Goal: Task Accomplishment & Management: Use online tool/utility

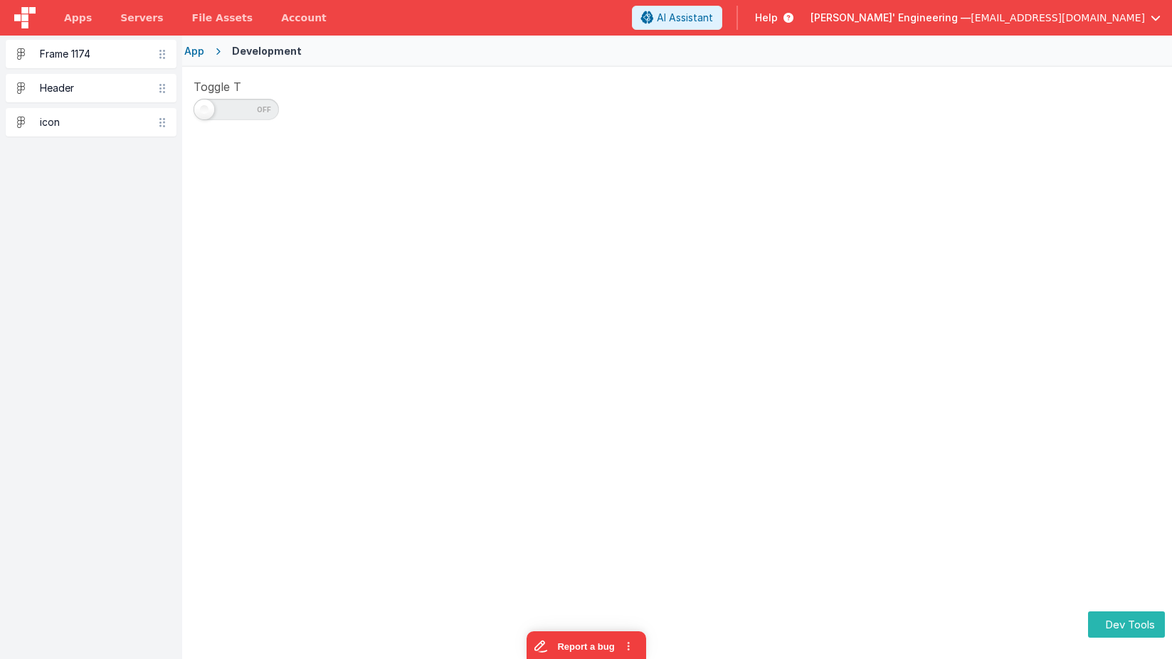
click at [237, 110] on span at bounding box center [235, 109] width 85 height 21
click at [205, 110] on input "checkbox" at bounding box center [198, 107] width 11 height 11
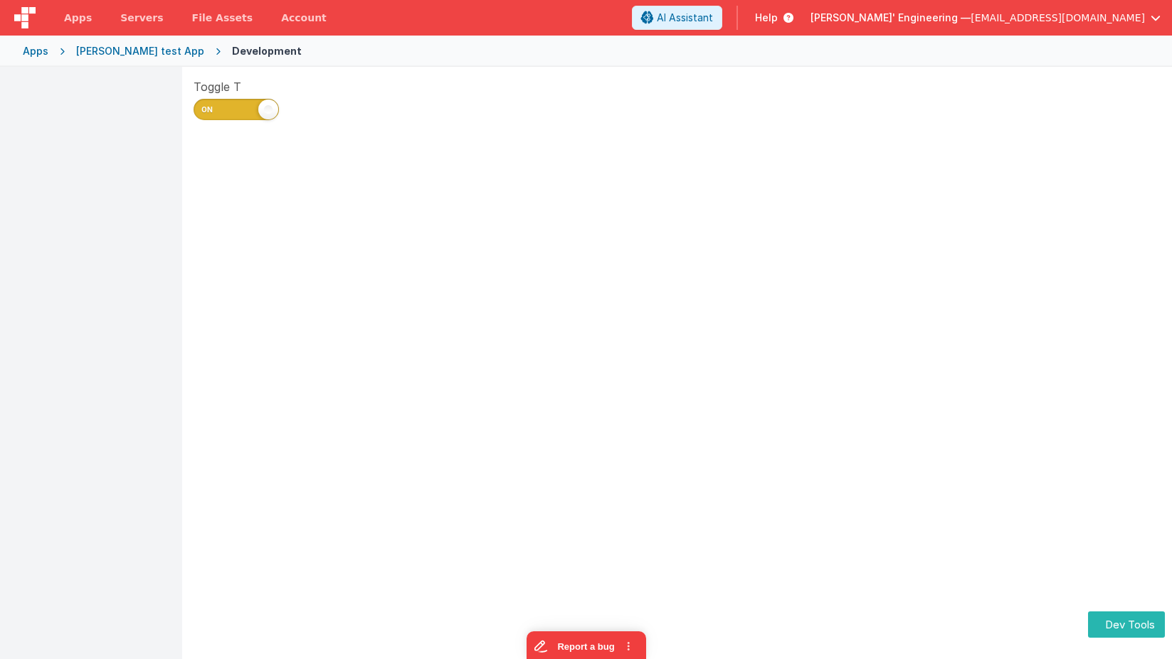
click at [253, 108] on span at bounding box center [235, 109] width 85 height 21
click at [205, 108] on input "checkbox" at bounding box center [198, 107] width 11 height 11
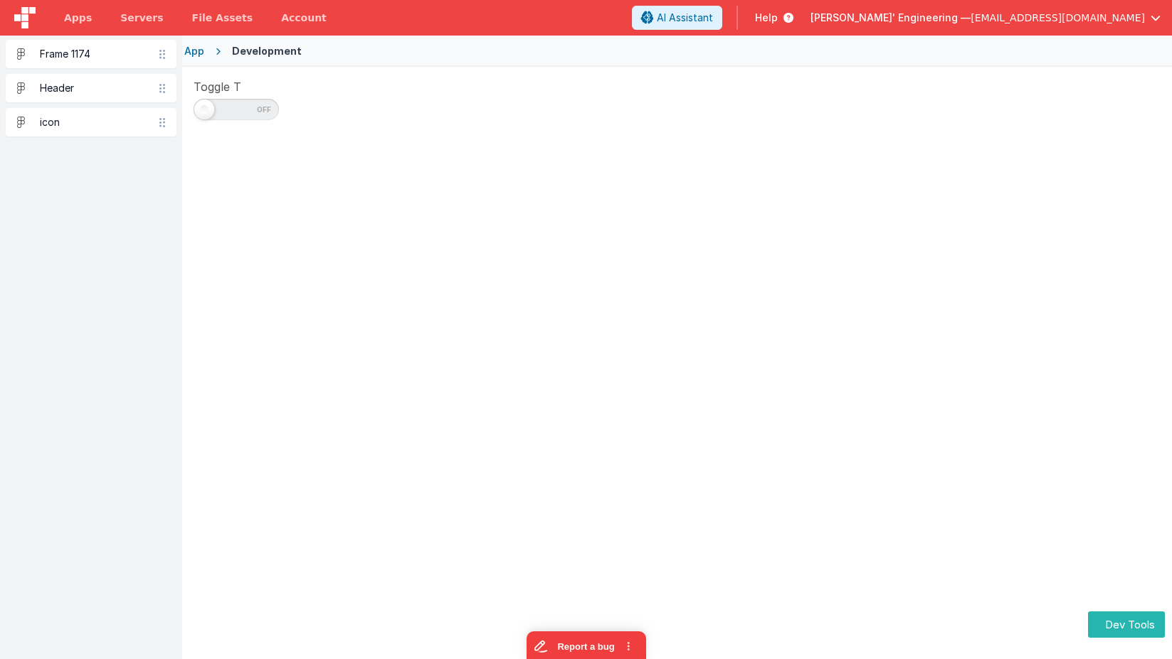
click at [253, 108] on span at bounding box center [235, 109] width 85 height 21
click at [205, 108] on input "checkbox" at bounding box center [198, 107] width 11 height 11
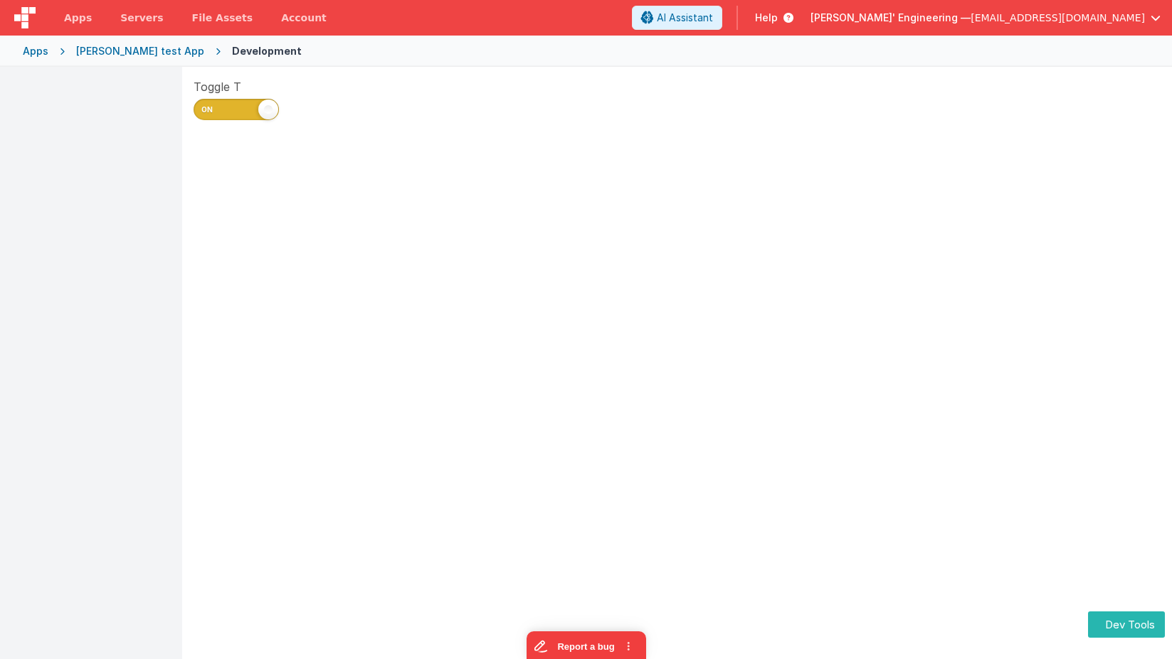
click at [253, 108] on span at bounding box center [235, 109] width 85 height 21
click at [205, 108] on input "checkbox" at bounding box center [198, 107] width 11 height 11
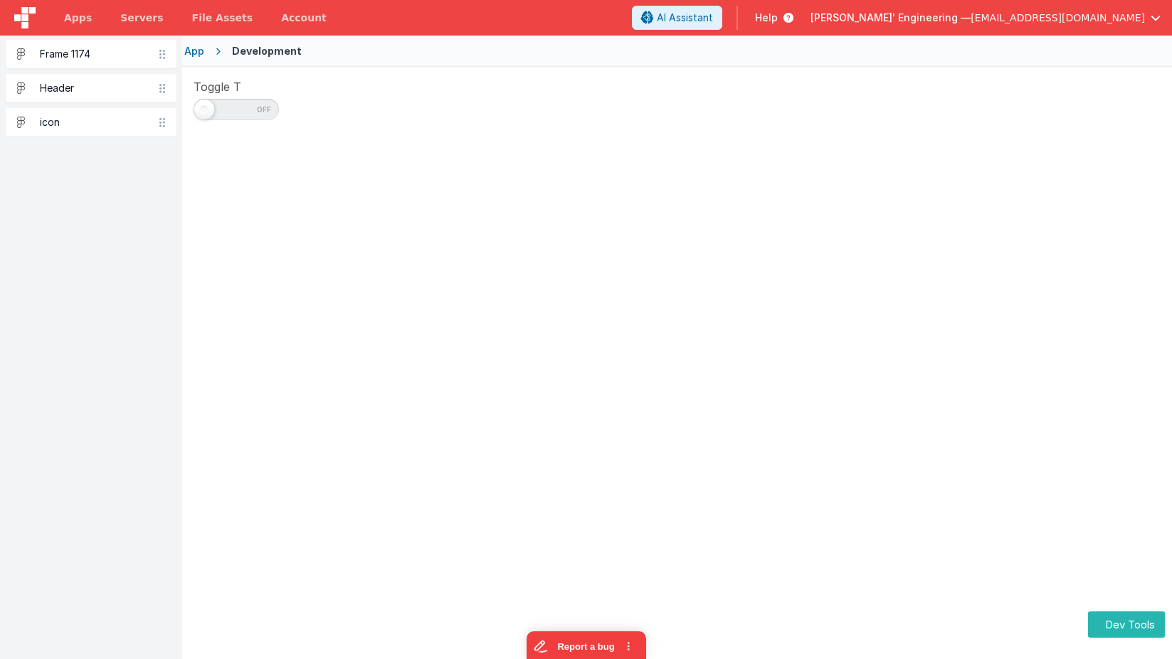
click at [253, 108] on span at bounding box center [235, 109] width 85 height 21
click at [205, 108] on input "checkbox" at bounding box center [198, 107] width 11 height 11
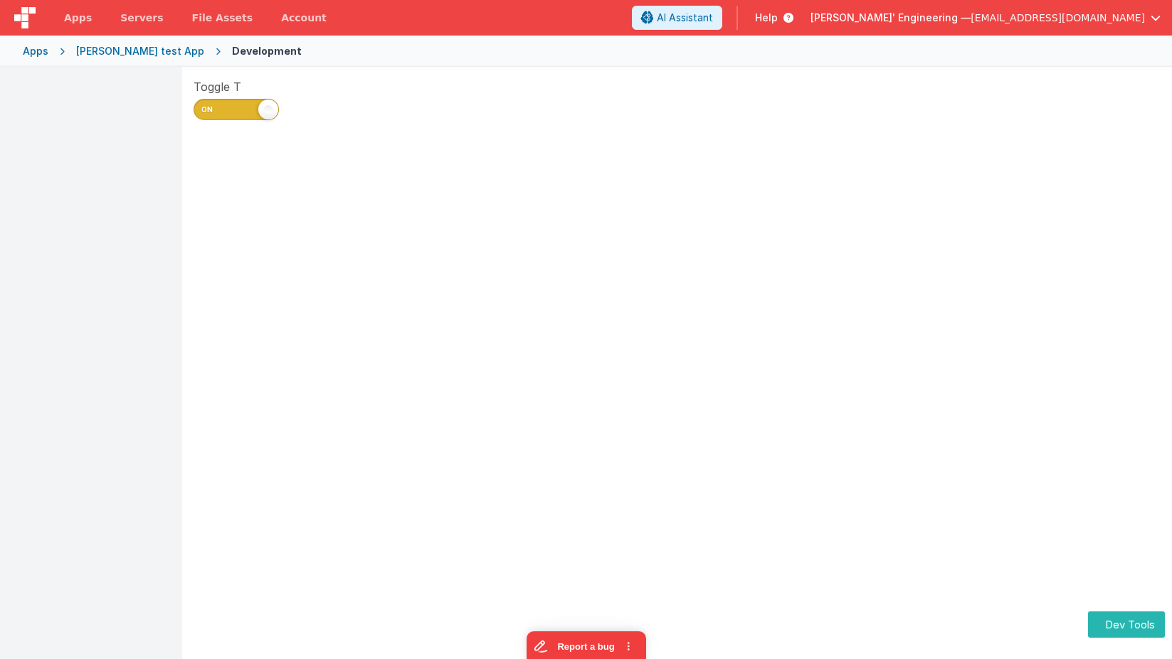
click at [253, 108] on span at bounding box center [235, 109] width 85 height 21
click at [205, 108] on input "checkbox" at bounding box center [198, 107] width 11 height 11
checkbox input "false"
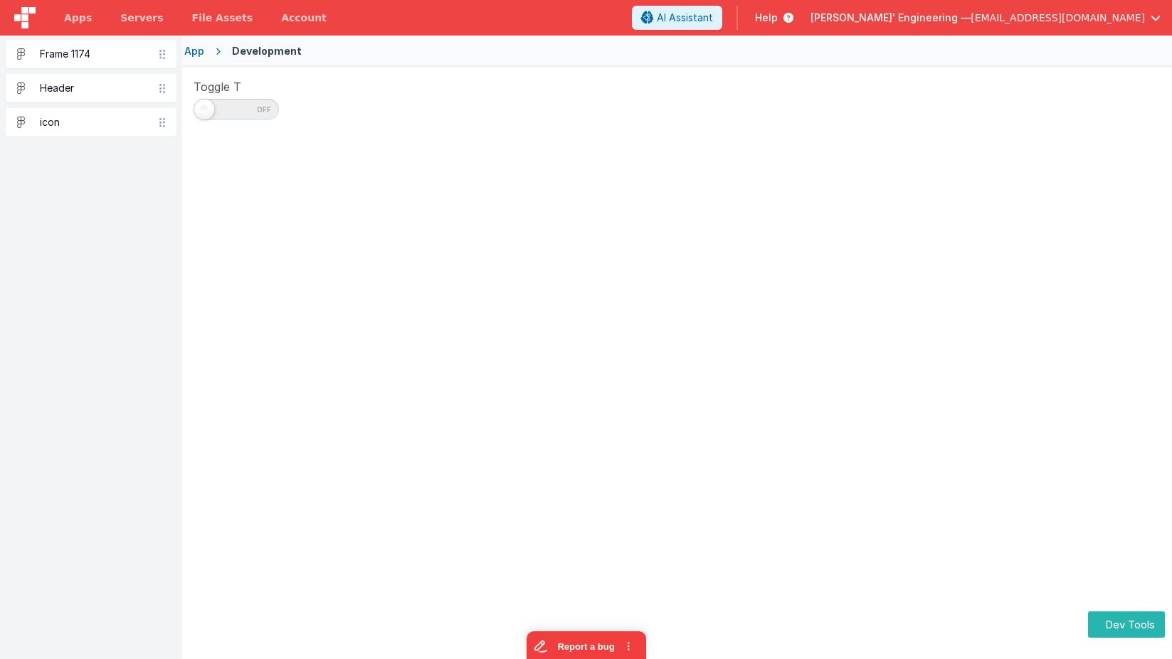
click at [216, 103] on span at bounding box center [235, 109] width 85 height 21
click at [205, 103] on input "checkbox" at bounding box center [198, 107] width 11 height 11
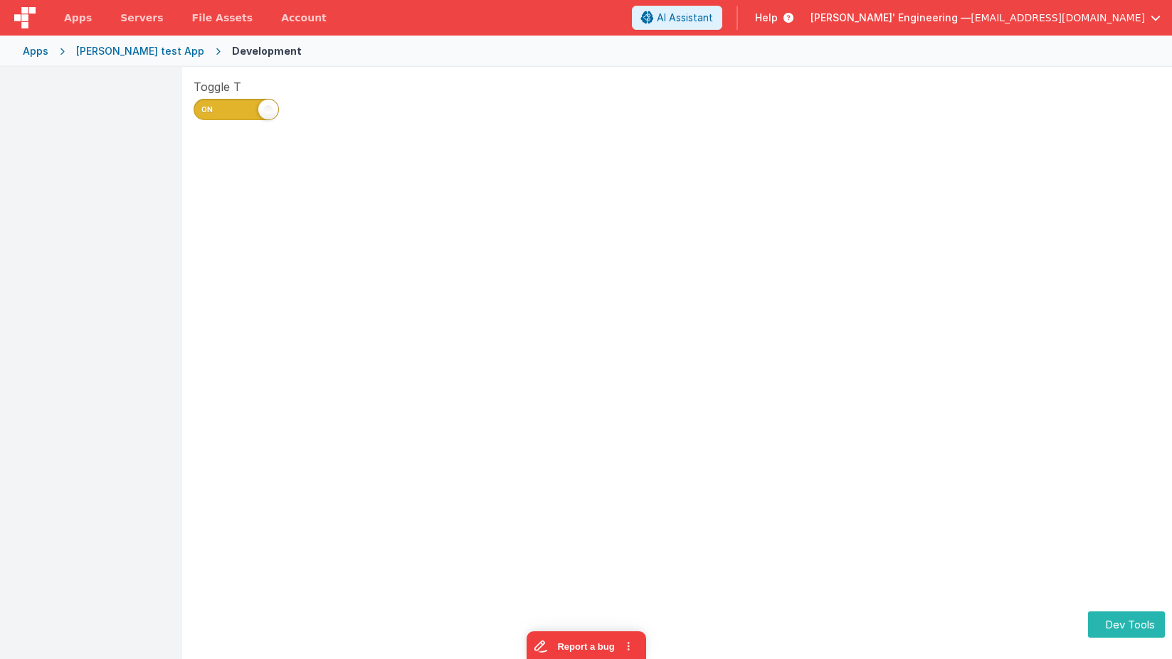
click at [243, 108] on span at bounding box center [235, 109] width 85 height 21
click at [205, 108] on input "checkbox" at bounding box center [198, 107] width 11 height 11
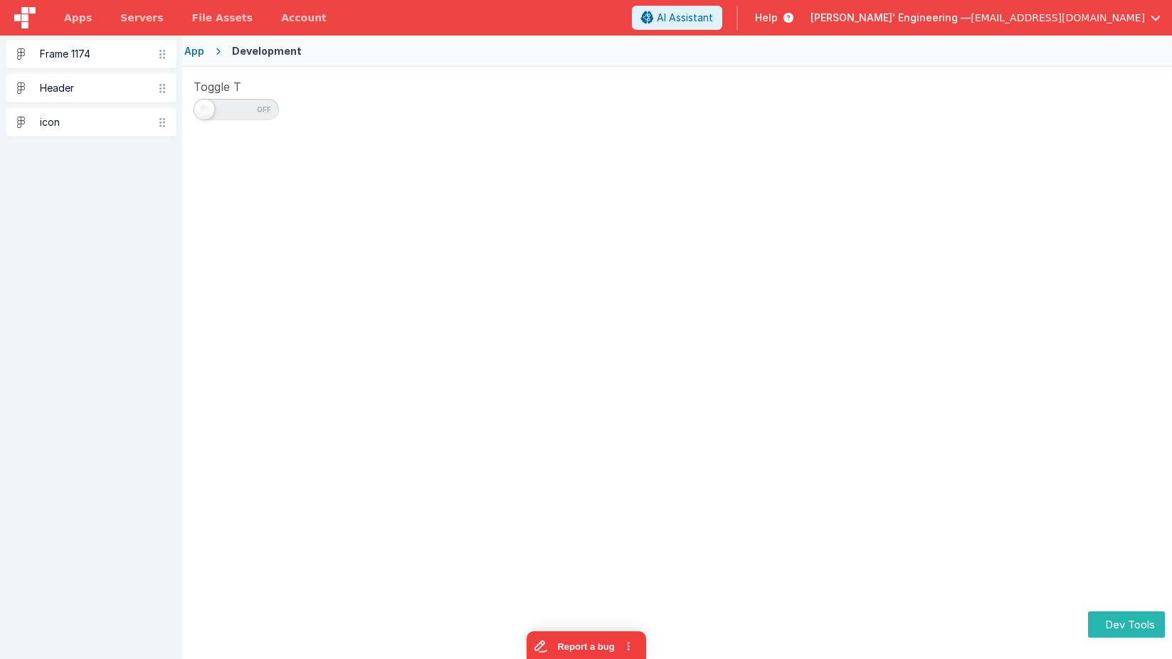
click at [245, 107] on span at bounding box center [235, 109] width 85 height 21
click at [205, 107] on input "checkbox" at bounding box center [198, 107] width 11 height 11
checkbox input "true"
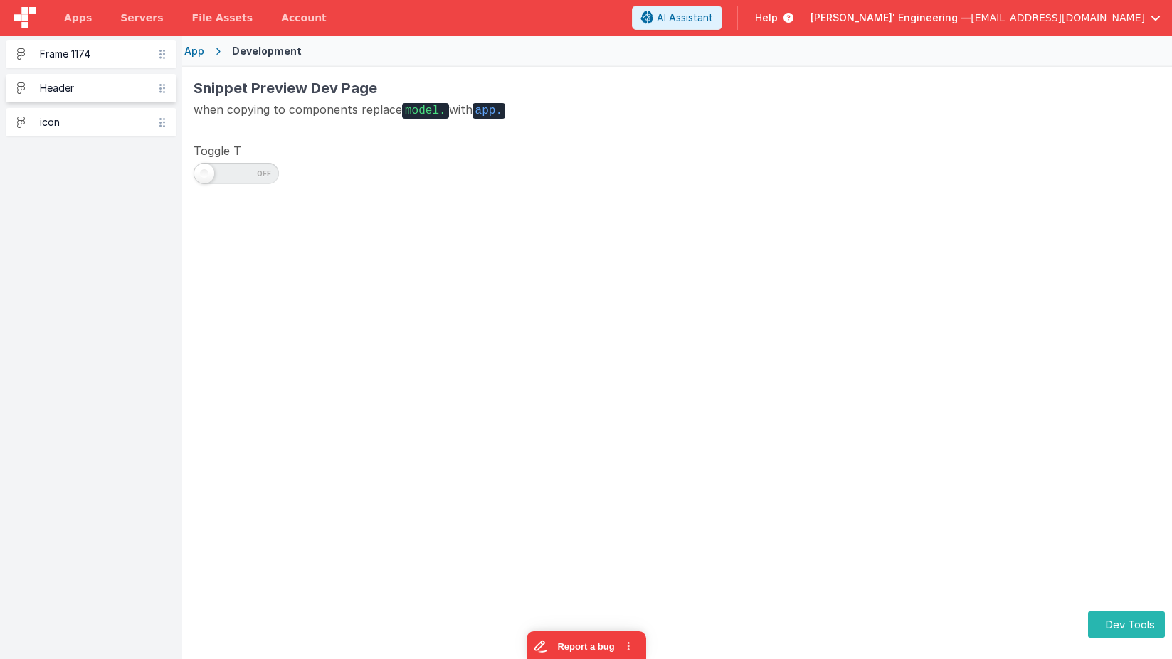
click at [166, 94] on div "Header" at bounding box center [91, 88] width 171 height 28
click at [213, 172] on span at bounding box center [204, 174] width 20 height 20
click at [205, 172] on input "checkbox" at bounding box center [198, 171] width 11 height 11
checkbox input "true"
click at [87, 16] on span "Apps" at bounding box center [78, 18] width 28 height 14
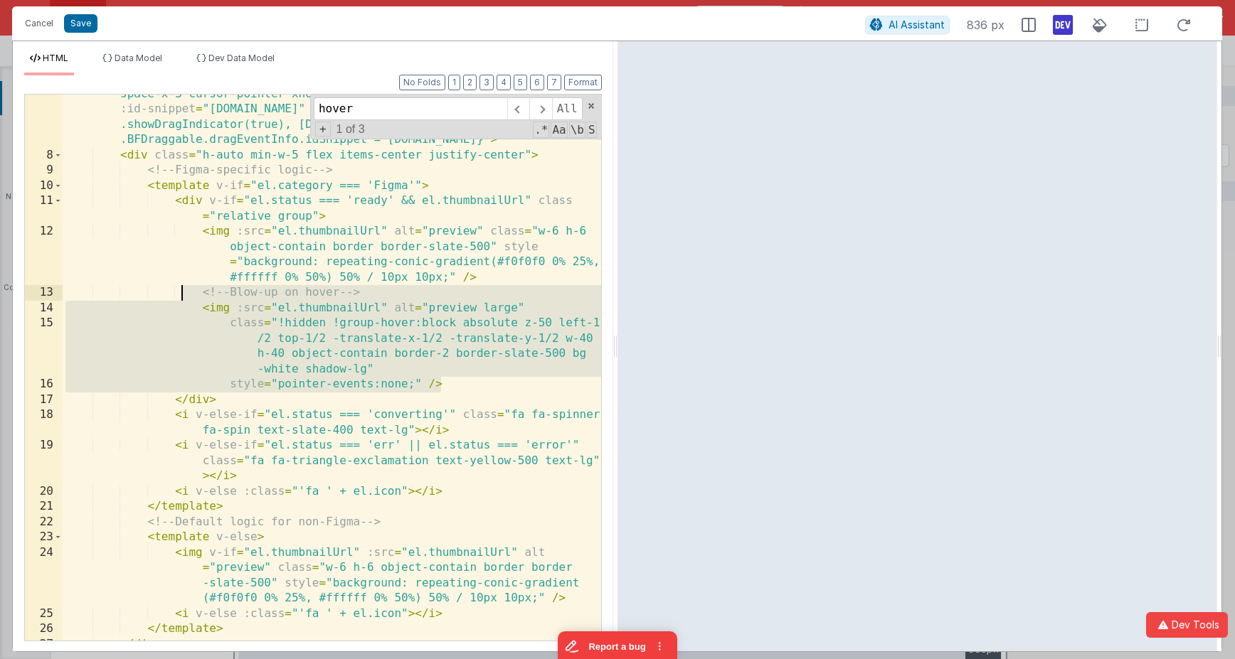
click at [182, 298] on div "< div v-for = "el in [DOMAIN_NAME]_snippets" class = "bg-white flex items-cente…" at bounding box center [332, 390] width 538 height 638
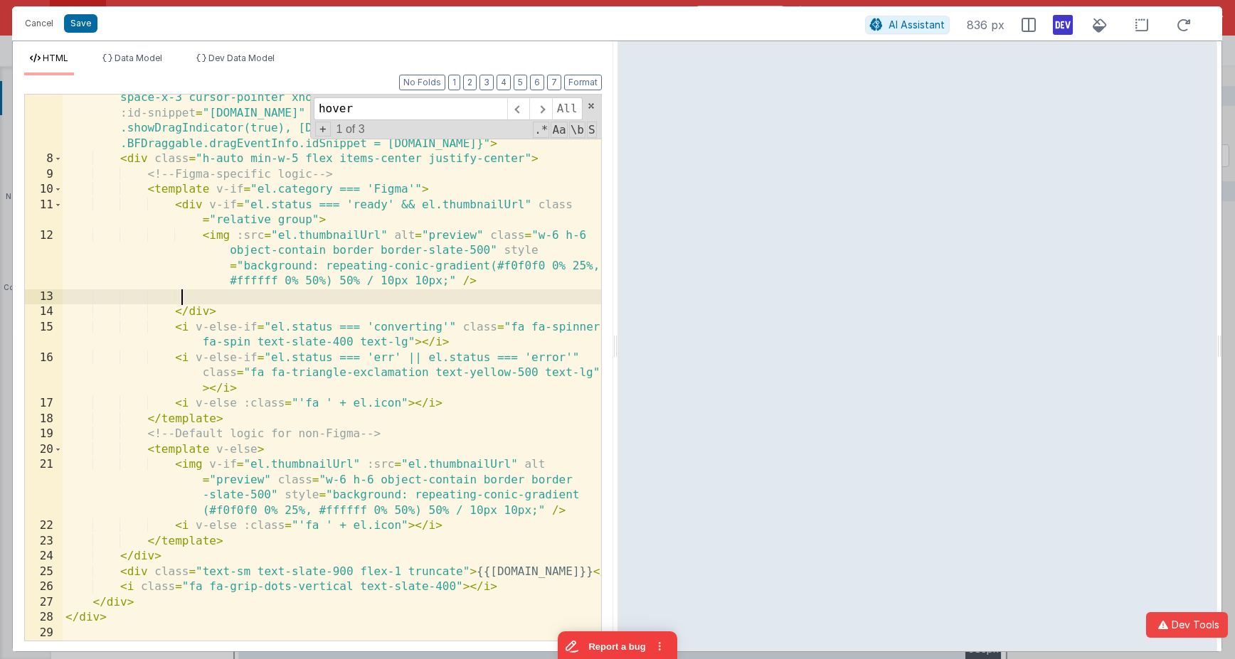
scroll to position [142, 0]
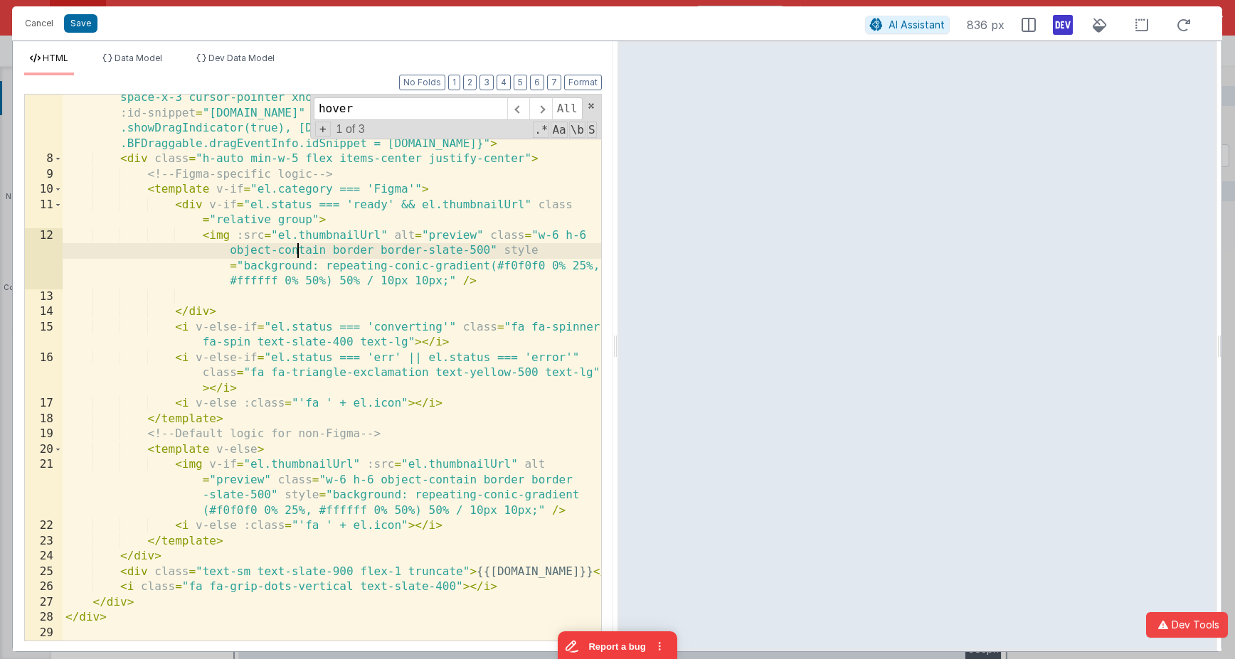
click at [294, 252] on div "< div v-for = "el in [DOMAIN_NAME]_snippets" class = "bg-white flex items-cente…" at bounding box center [332, 394] width 538 height 638
click at [419, 346] on div "< div v-for = "el in [DOMAIN_NAME]_snippets" class = "bg-white flex items-cente…" at bounding box center [332, 394] width 538 height 638
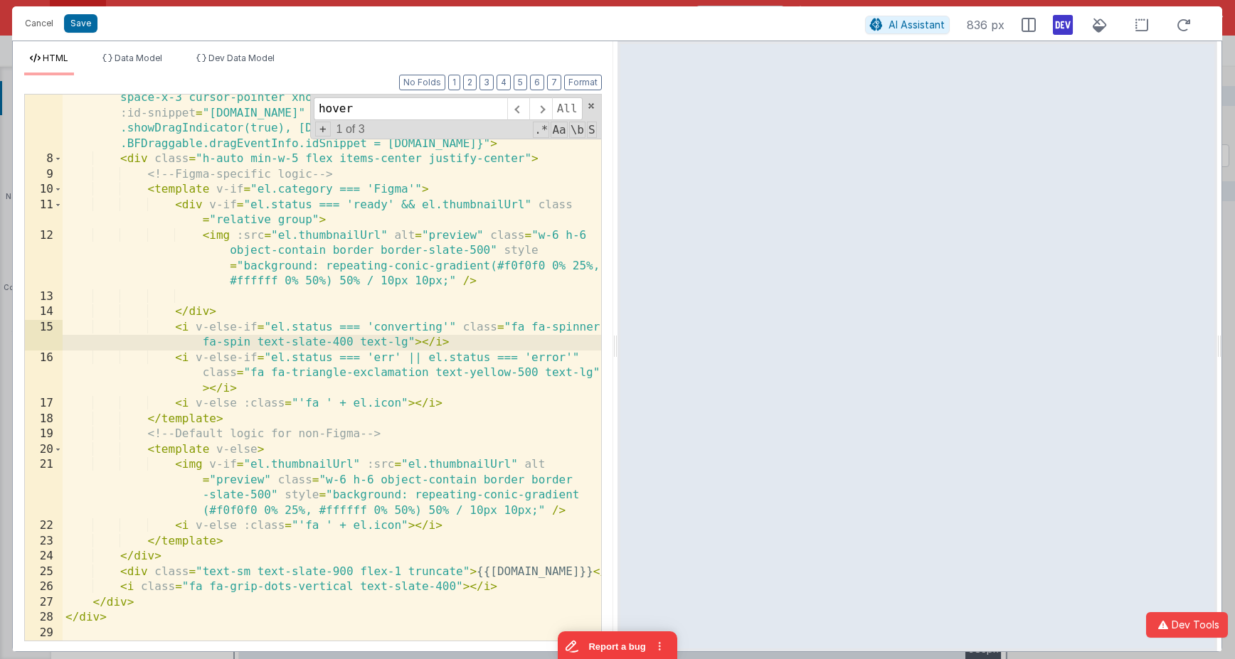
click at [311, 216] on div "< div v-for = "el in [DOMAIN_NAME]_snippets" class = "bg-white flex items-cente…" at bounding box center [332, 394] width 538 height 638
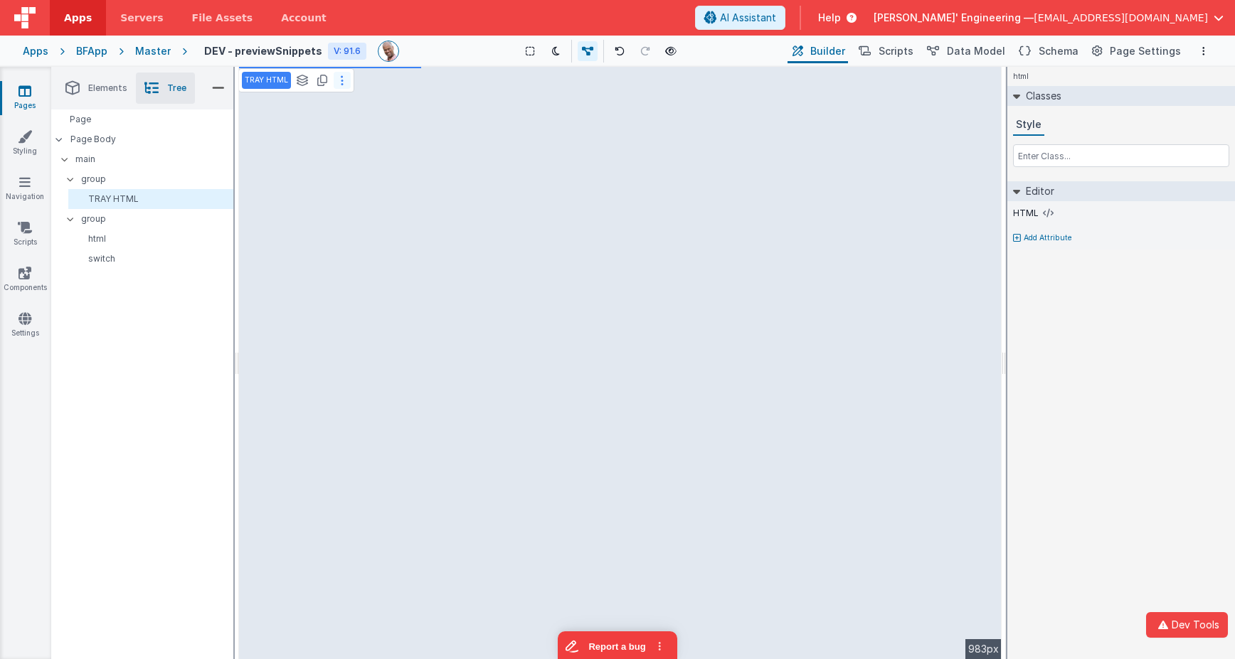
click at [335, 77] on button at bounding box center [342, 80] width 17 height 17
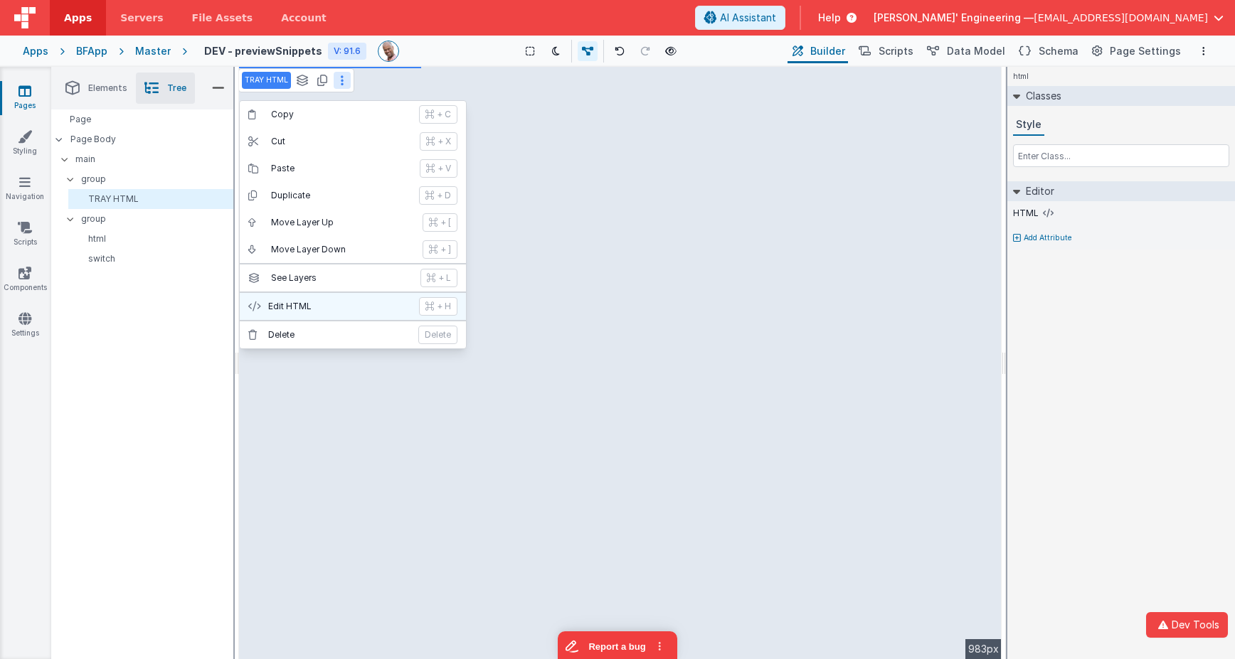
click at [340, 302] on p "Edit HTML" at bounding box center [339, 306] width 142 height 11
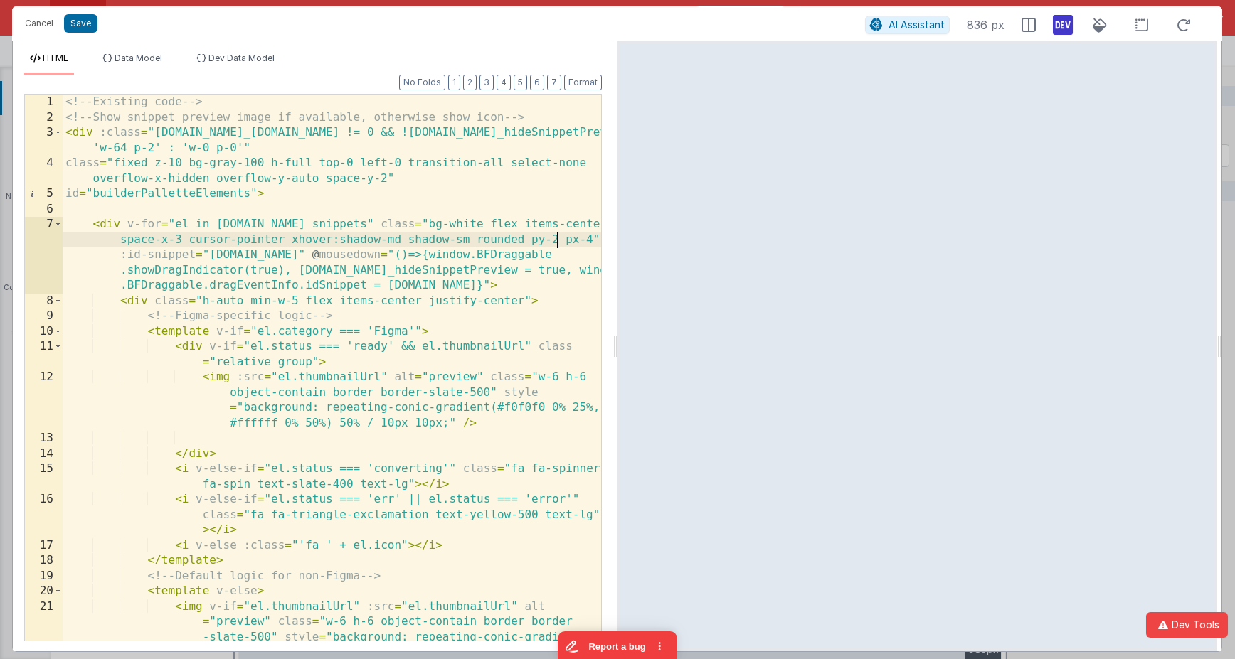
click at [558, 243] on div "<!-- Existing code --> <!-- Show snippet preview image if available, otherwise …" at bounding box center [332, 406] width 538 height 623
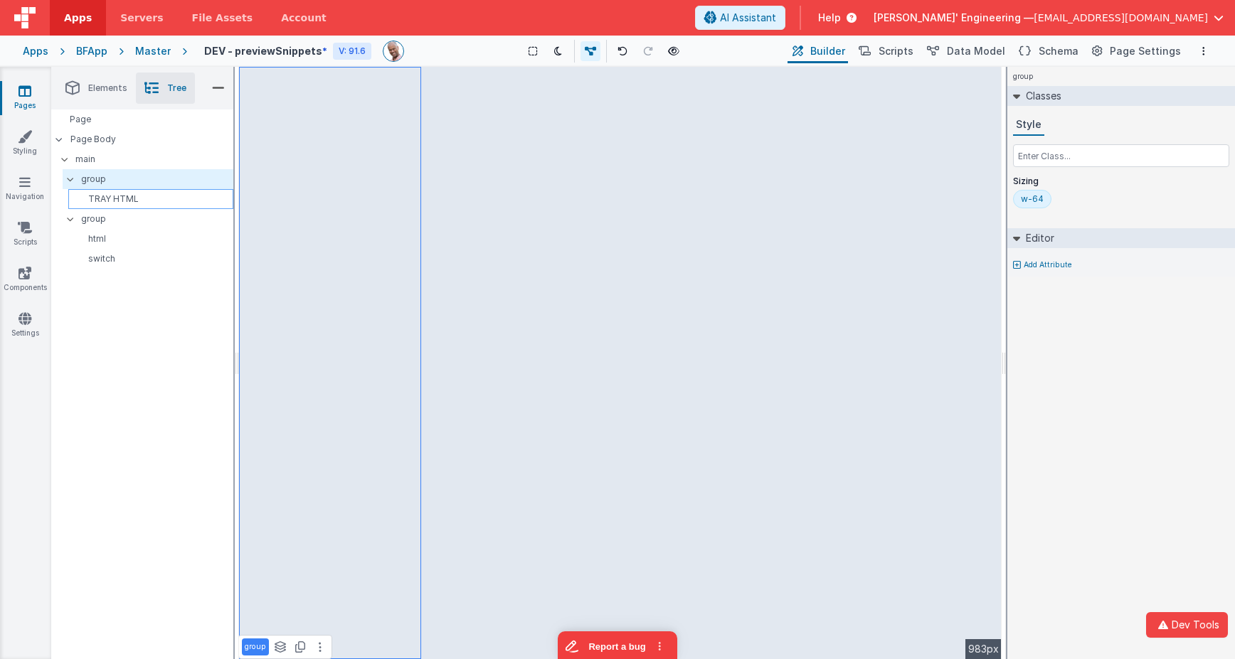
click at [144, 200] on p "TRAY HTML" at bounding box center [153, 198] width 159 height 11
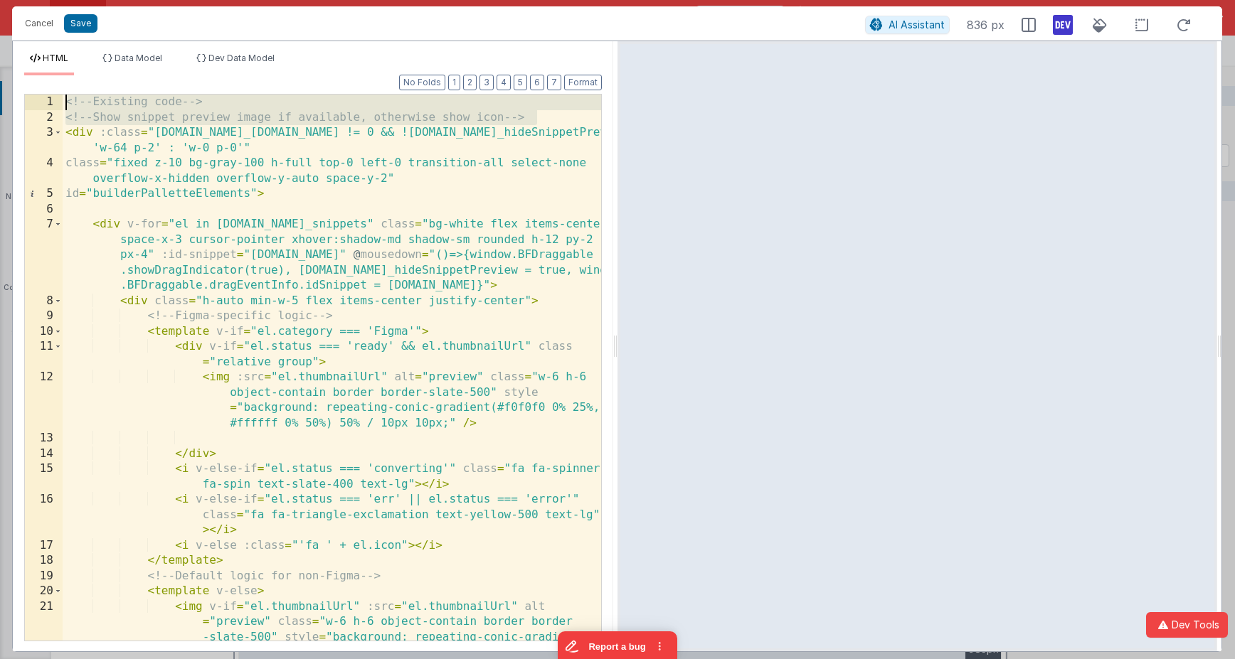
drag, startPoint x: 546, startPoint y: 117, endPoint x: 275, endPoint y: 79, distance: 273.0
click at [275, 79] on div "Format 7 6 5 4 3 2 1 No Folds 1 2 3 4 5 6 7 8 9 10 11 12 13 14 15 16 17 18 19 2…" at bounding box center [313, 357] width 578 height 565
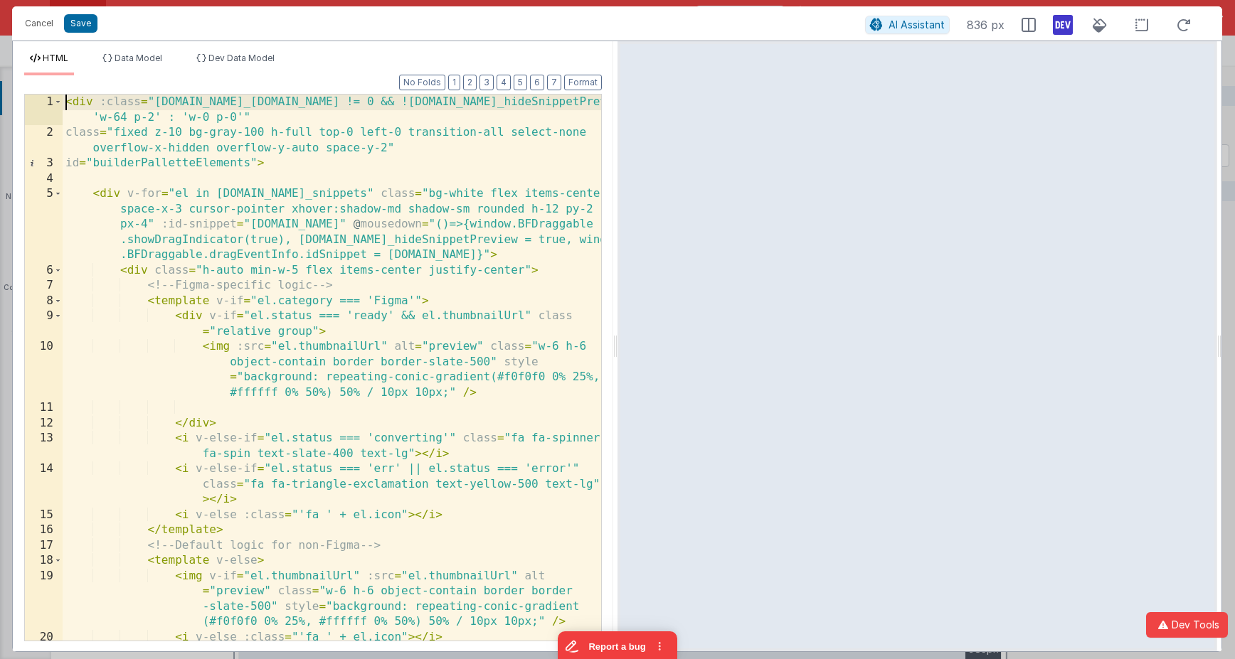
scroll to position [1, 0]
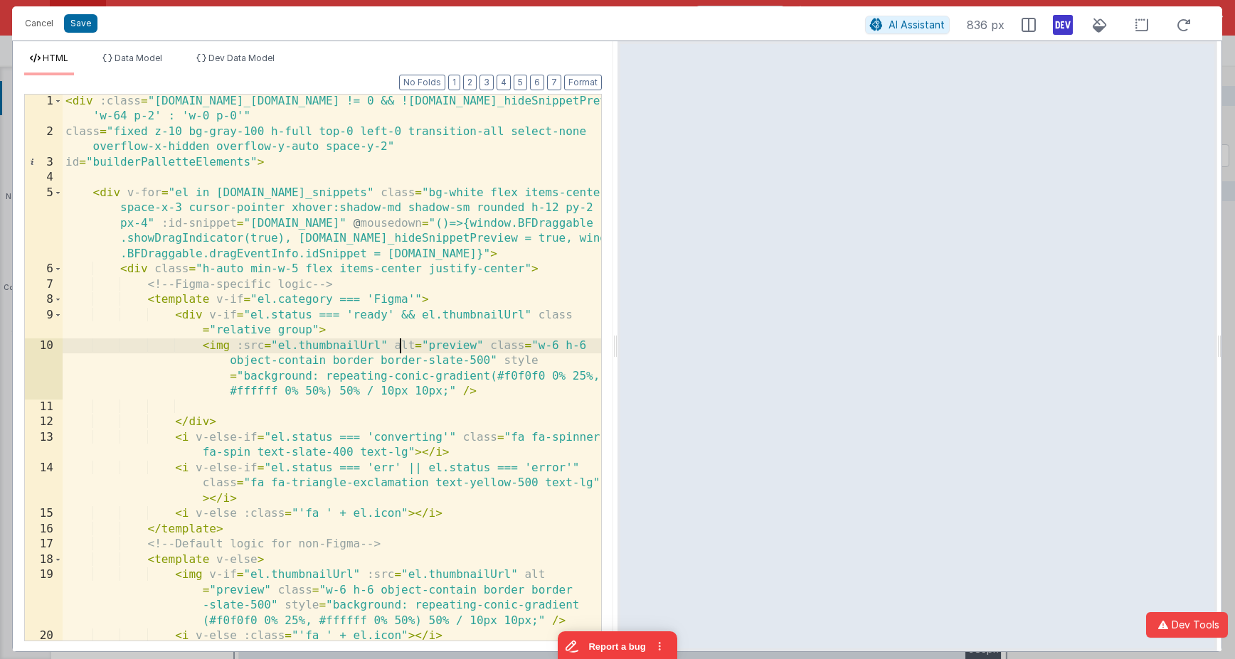
click at [400, 343] on div "< div :class = "[DOMAIN_NAME]_[DOMAIN_NAME] != 0 && ![DOMAIN_NAME]_hideSnippetP…" at bounding box center [332, 390] width 538 height 593
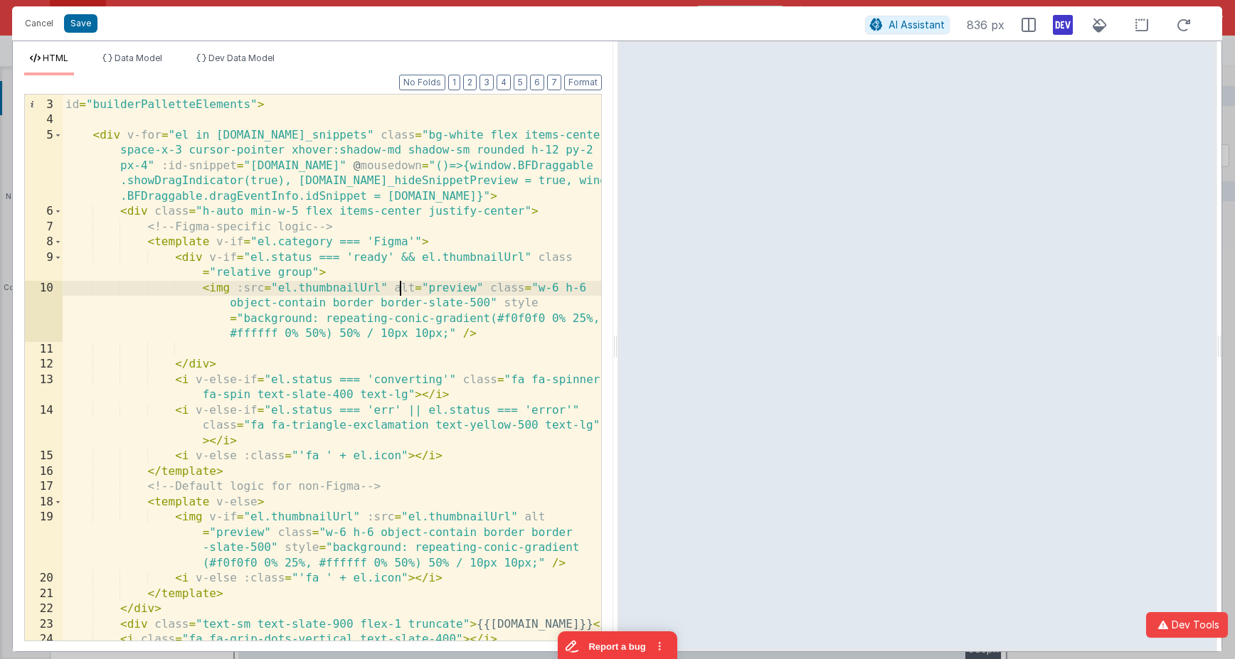
scroll to position [111, 0]
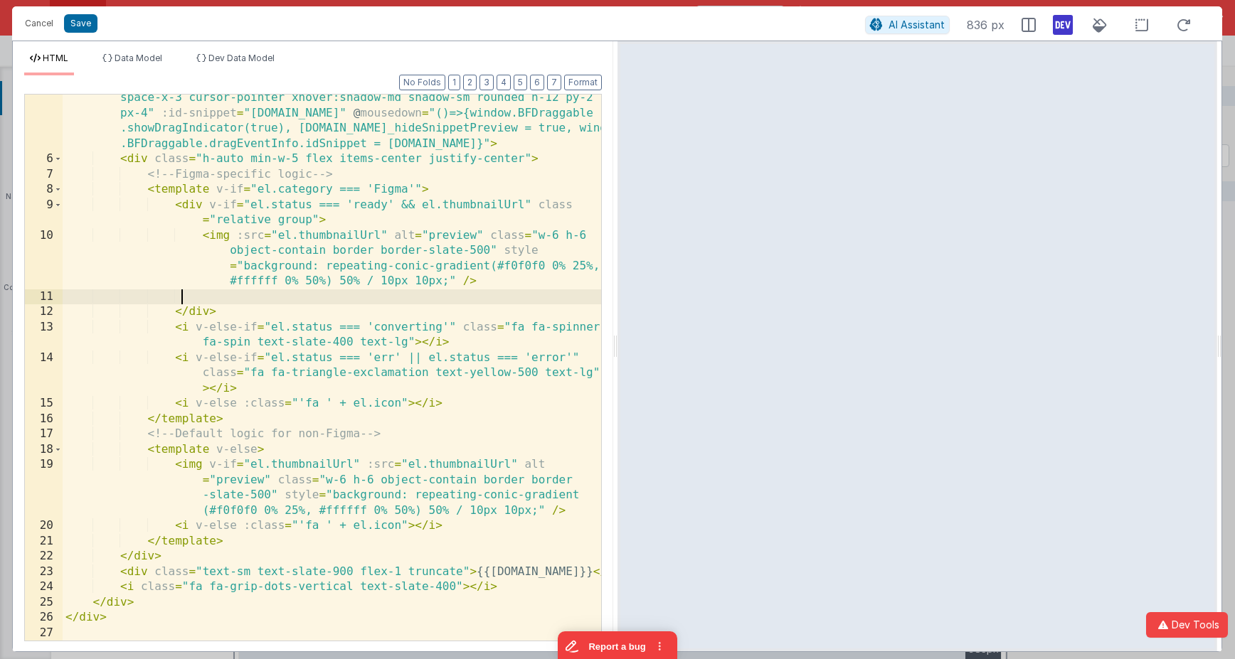
click at [512, 290] on div "< div v-for = "el in [DOMAIN_NAME]_snippets" class = "bg-white flex items-cente…" at bounding box center [332, 394] width 538 height 638
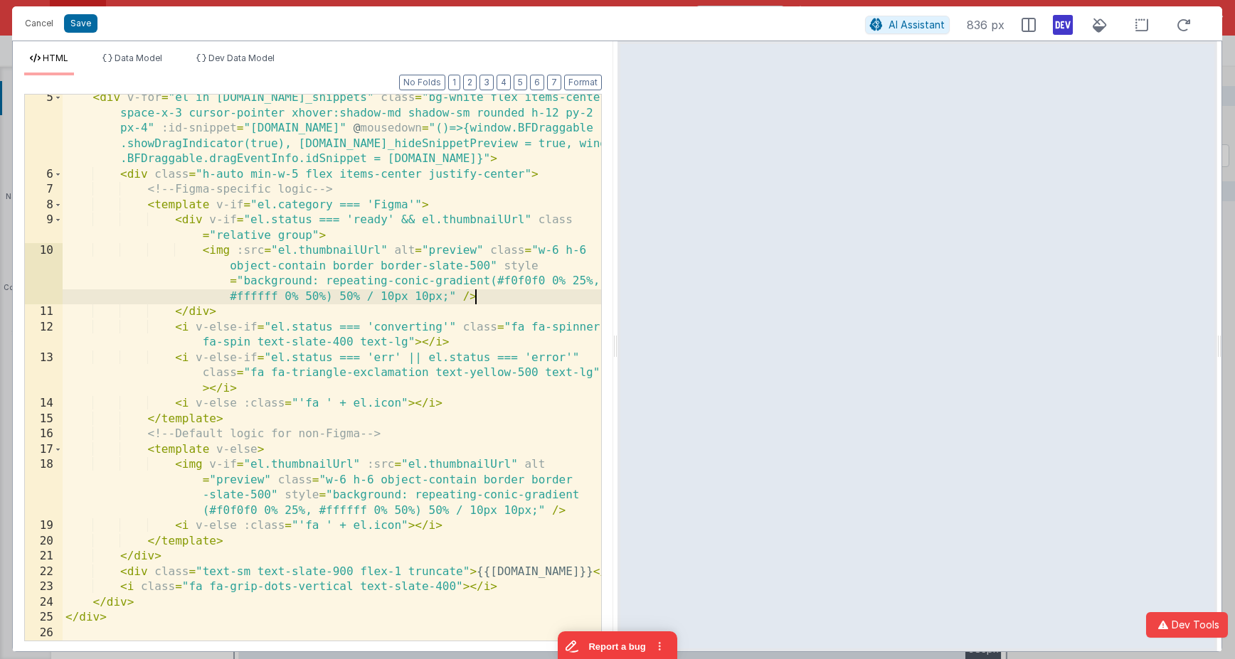
scroll to position [95, 0]
click at [1138, 23] on icon at bounding box center [1142, 25] width 30 height 18
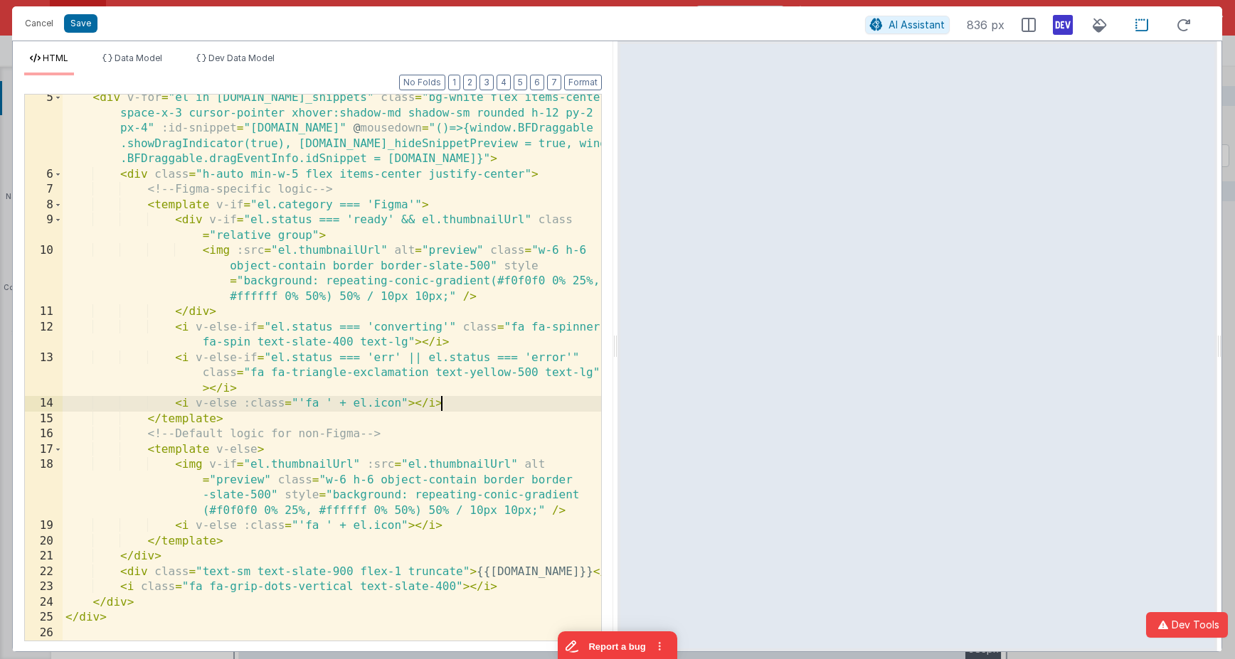
click at [465, 404] on div "< div v-for = "el in [DOMAIN_NAME]_snippets" class = "bg-white flex items-cente…" at bounding box center [332, 409] width 538 height 638
click at [400, 404] on div "< div v-for = "el in [DOMAIN_NAME]_snippets" class = "bg-white flex items-cente…" at bounding box center [332, 409] width 538 height 638
click at [400, 524] on div "< div v-for = "el in [DOMAIN_NAME]_snippets" class = "bg-white flex items-cente…" at bounding box center [332, 409] width 538 height 638
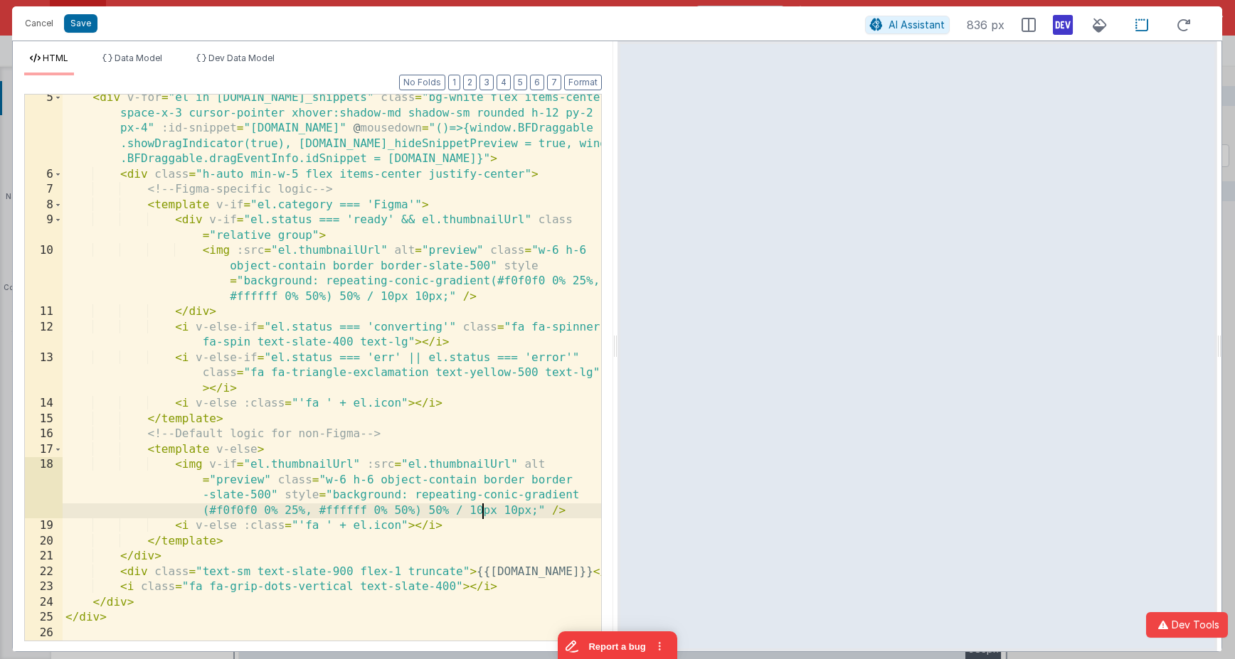
click at [479, 509] on div "< div v-for = "el in [DOMAIN_NAME]_snippets" class = "bg-white flex items-cente…" at bounding box center [332, 409] width 538 height 638
drag, startPoint x: 530, startPoint y: 514, endPoint x: 468, endPoint y: 512, distance: 61.9
click at [469, 511] on div "< div v-for = "el in [DOMAIN_NAME]_snippets" class = "bg-white flex items-cente…" at bounding box center [332, 409] width 538 height 638
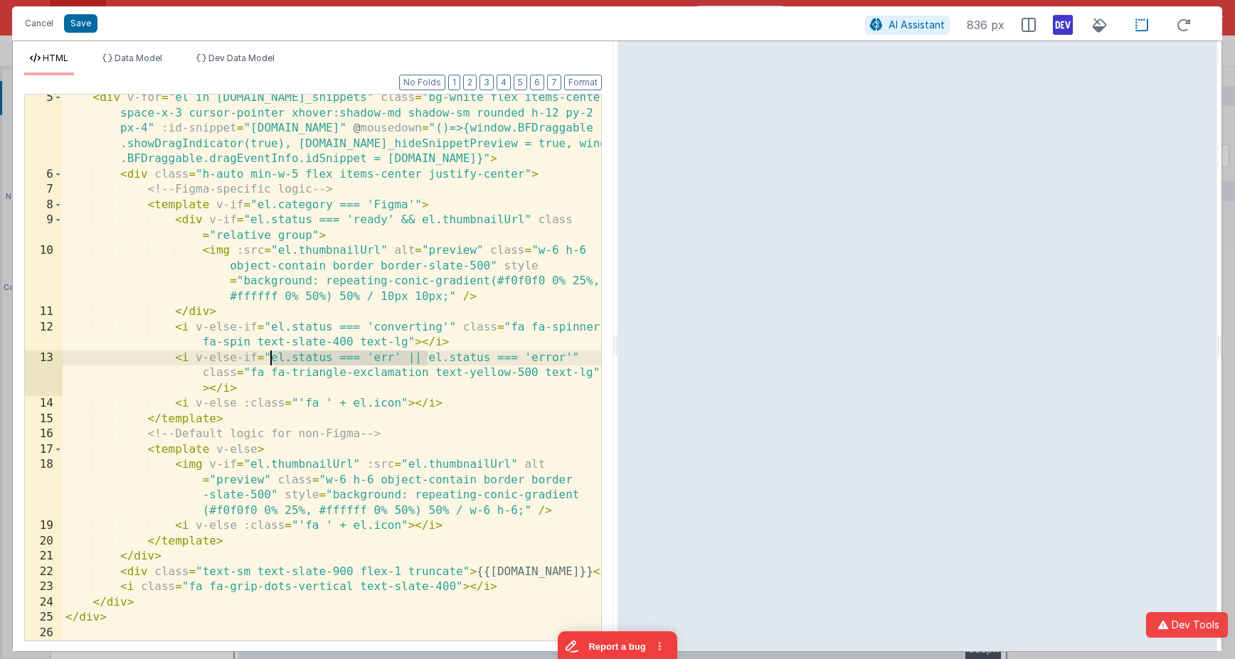
drag, startPoint x: 425, startPoint y: 355, endPoint x: 273, endPoint y: 359, distance: 152.3
click at [273, 359] on div "< div v-for = "el in [DOMAIN_NAME]_snippets" class = "bg-white flex items-cente…" at bounding box center [332, 409] width 538 height 638
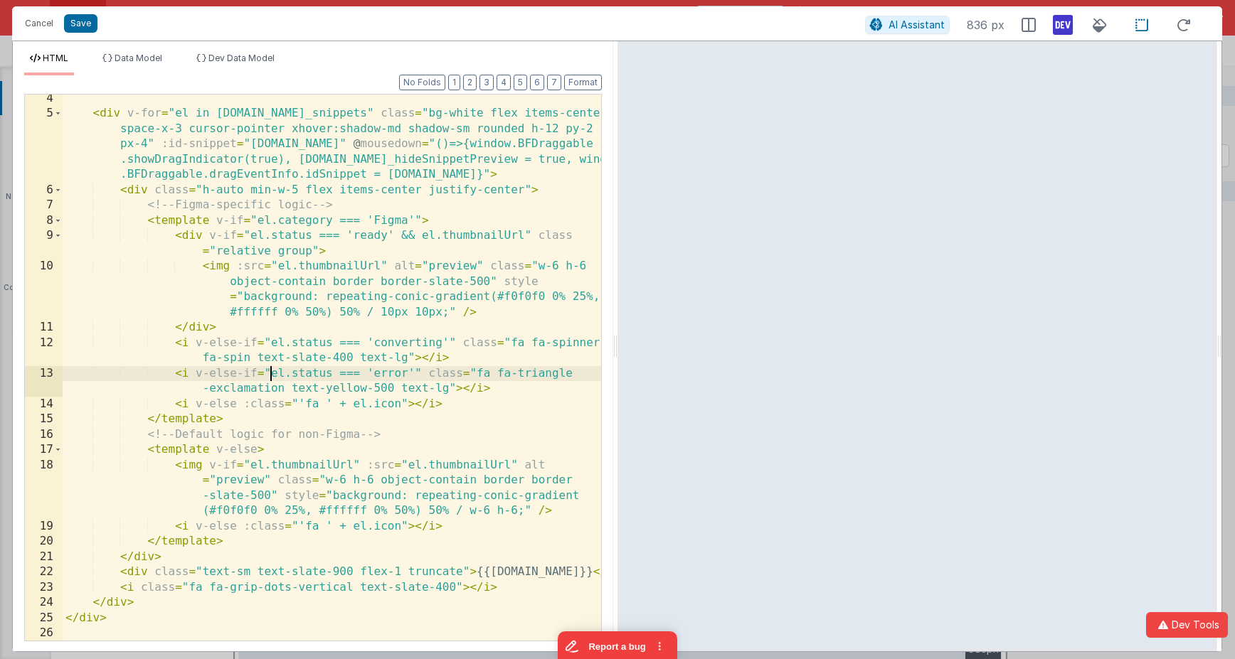
scroll to position [80, 0]
click at [235, 59] on span "Dev Data Model" at bounding box center [241, 58] width 66 height 11
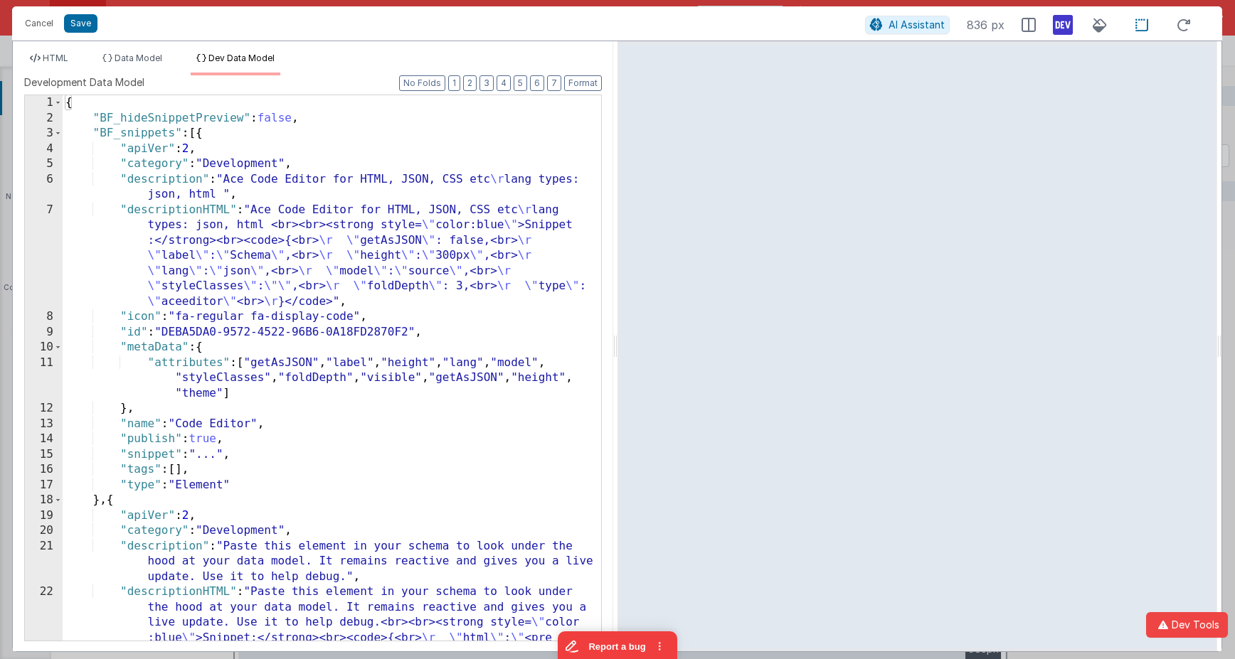
click at [407, 193] on div "{ "BF_hideSnippetPreview" : false , "BF_snippets" : [{ "apiVer" : 2 , "category…" at bounding box center [332, 429] width 538 height 668
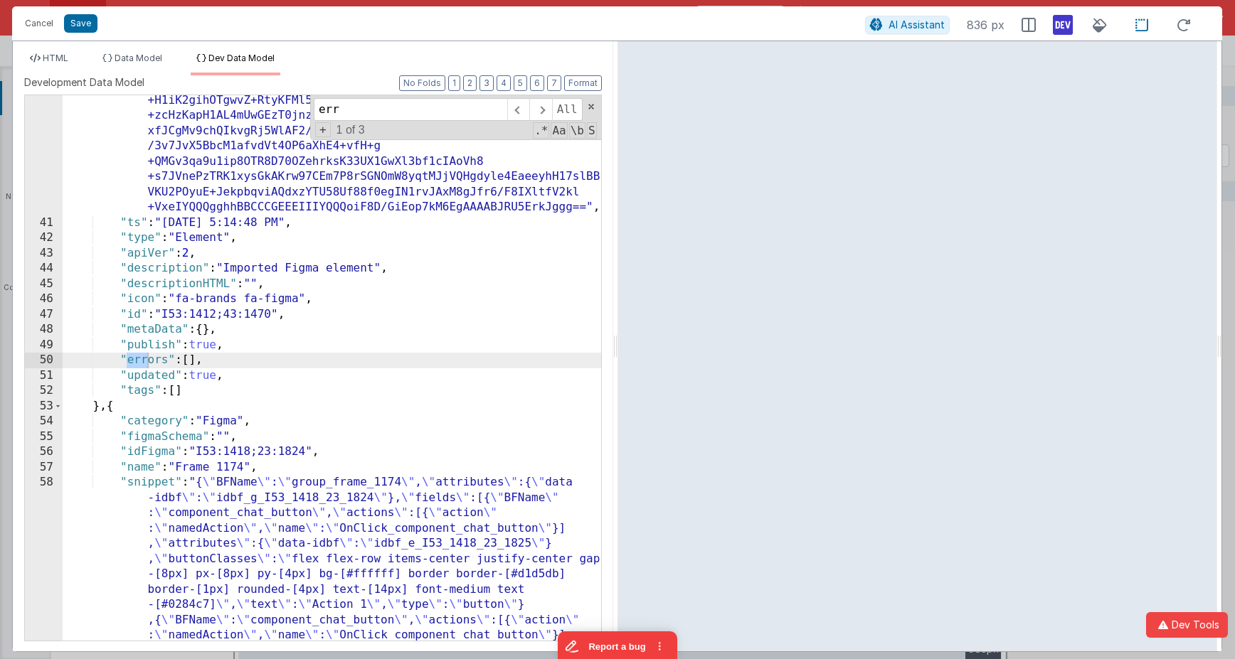
scroll to position [1302, 0]
type input "err"
click at [544, 111] on span at bounding box center [540, 109] width 22 height 23
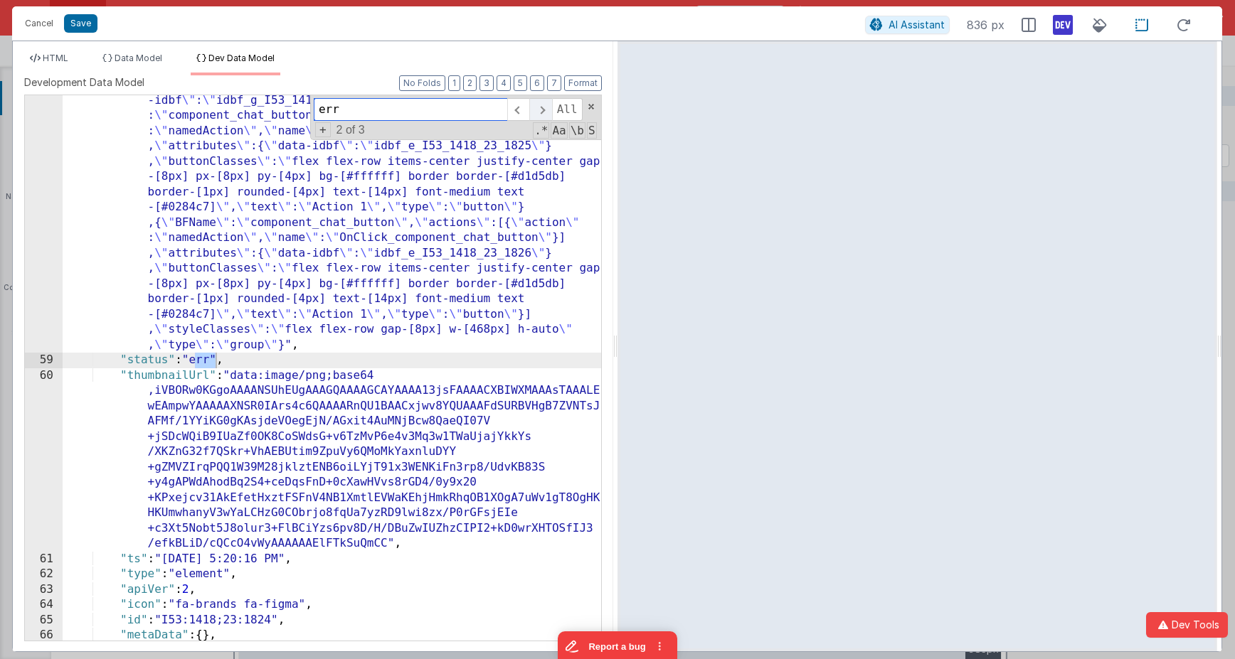
scroll to position [1700, 0]
click at [215, 358] on div ""snippet" : "{ \" BFName \" : \" group_frame_1174 \" , \" attributes \" :{ \" d…" at bounding box center [332, 496] width 538 height 837
click at [51, 63] on span "HTML" at bounding box center [56, 58] width 26 height 11
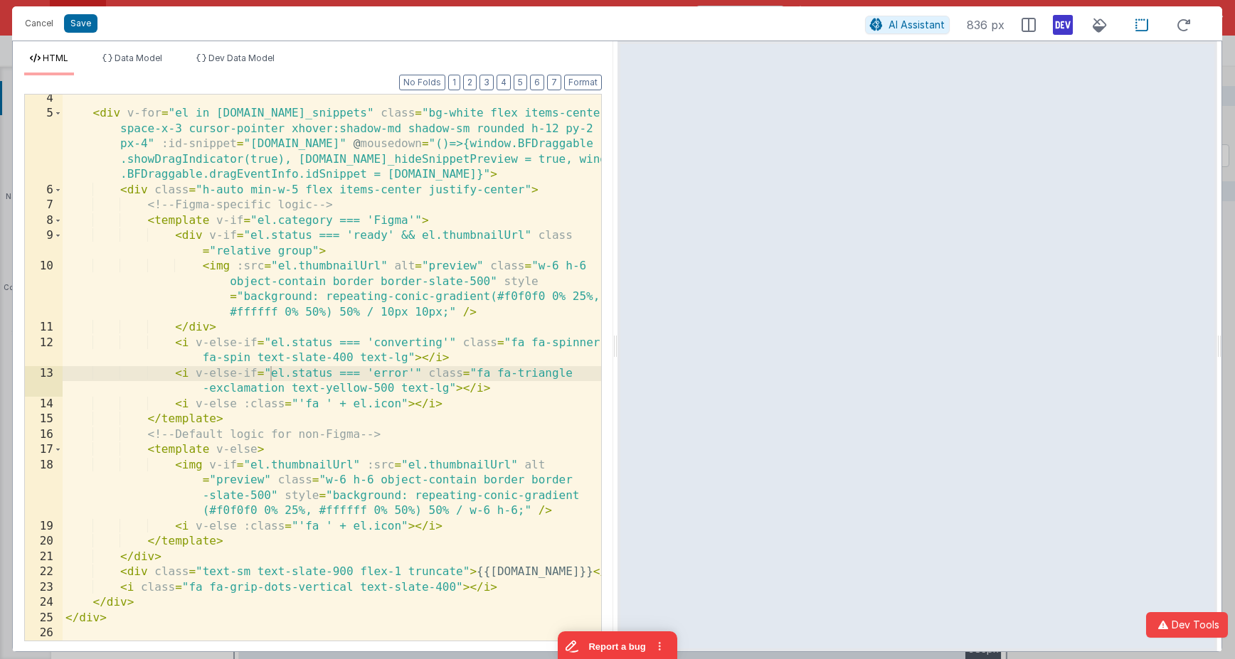
click at [400, 225] on div "< div v-for = "el in [DOMAIN_NAME]_snippets" class = "bg-white flex items-cente…" at bounding box center [332, 379] width 538 height 577
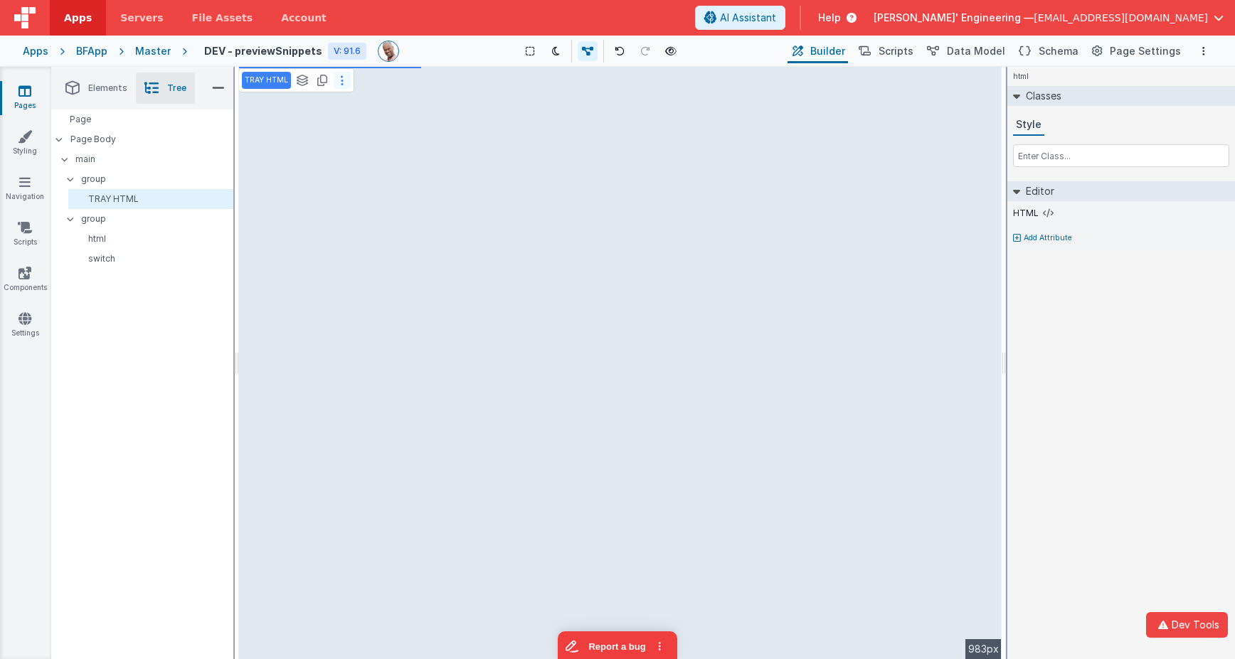
click at [339, 87] on button at bounding box center [342, 80] width 17 height 17
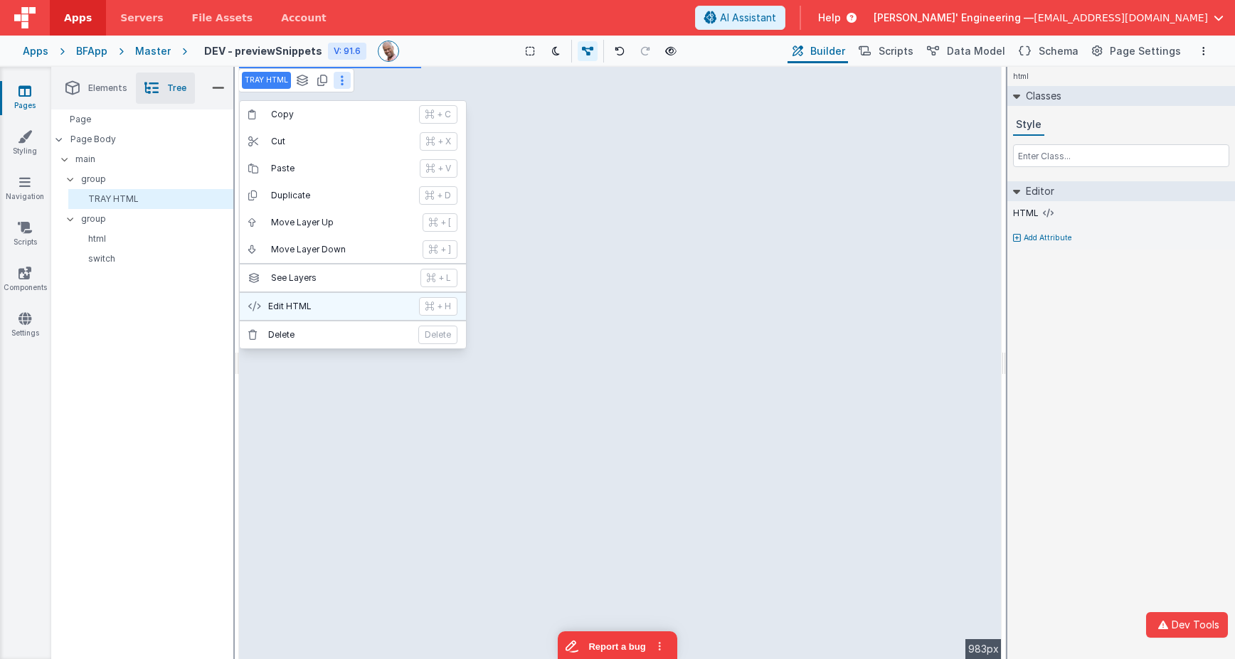
click at [322, 303] on p "Edit HTML" at bounding box center [339, 306] width 142 height 11
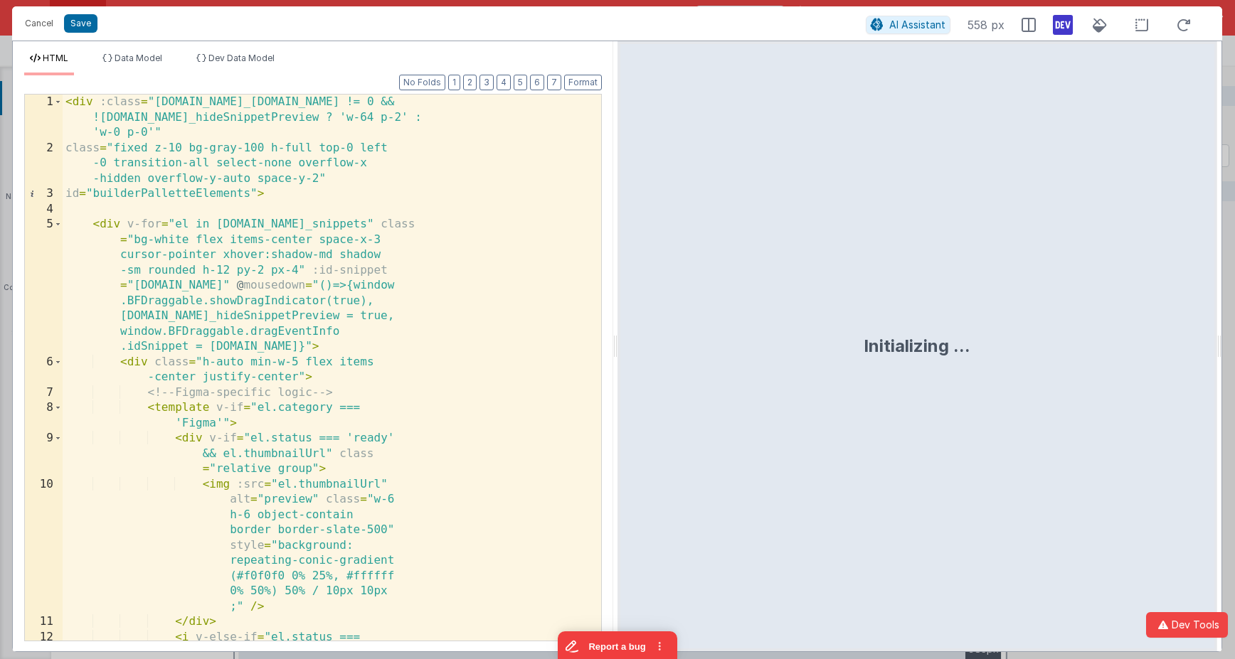
click at [322, 303] on div "< div :class = "[DOMAIN_NAME]_[DOMAIN_NAME] != 0 && ![DOMAIN_NAME]_hideSnippetP…" at bounding box center [332, 422] width 538 height 654
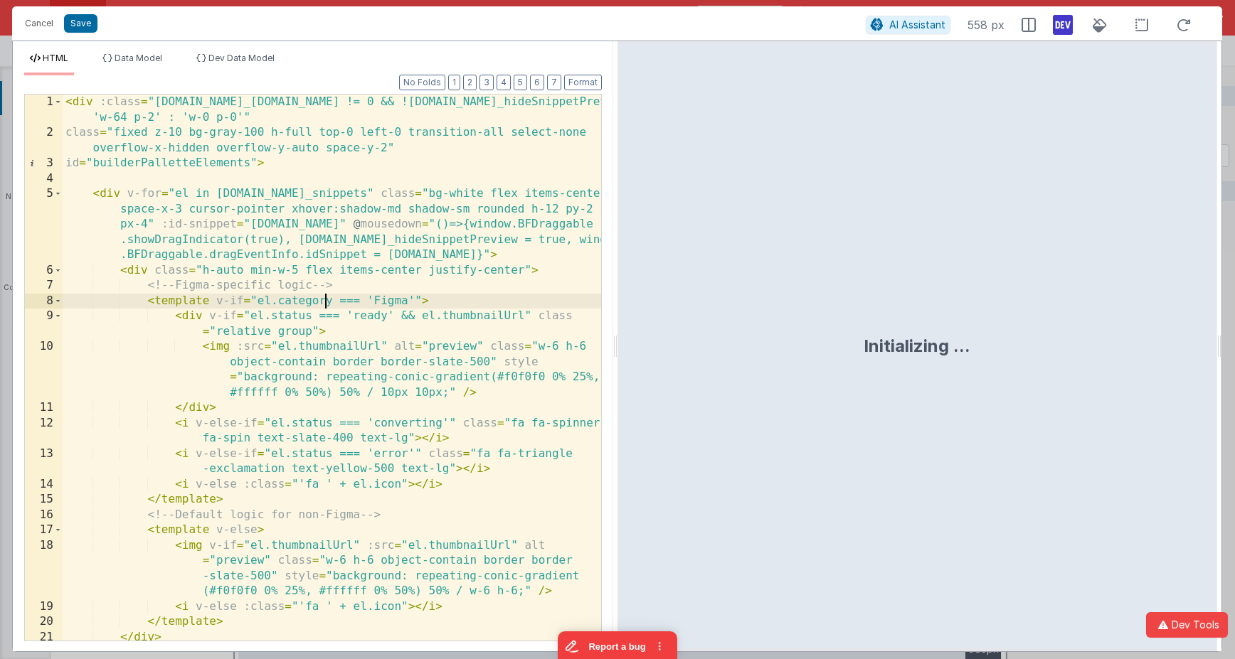
scroll to position [0, 0]
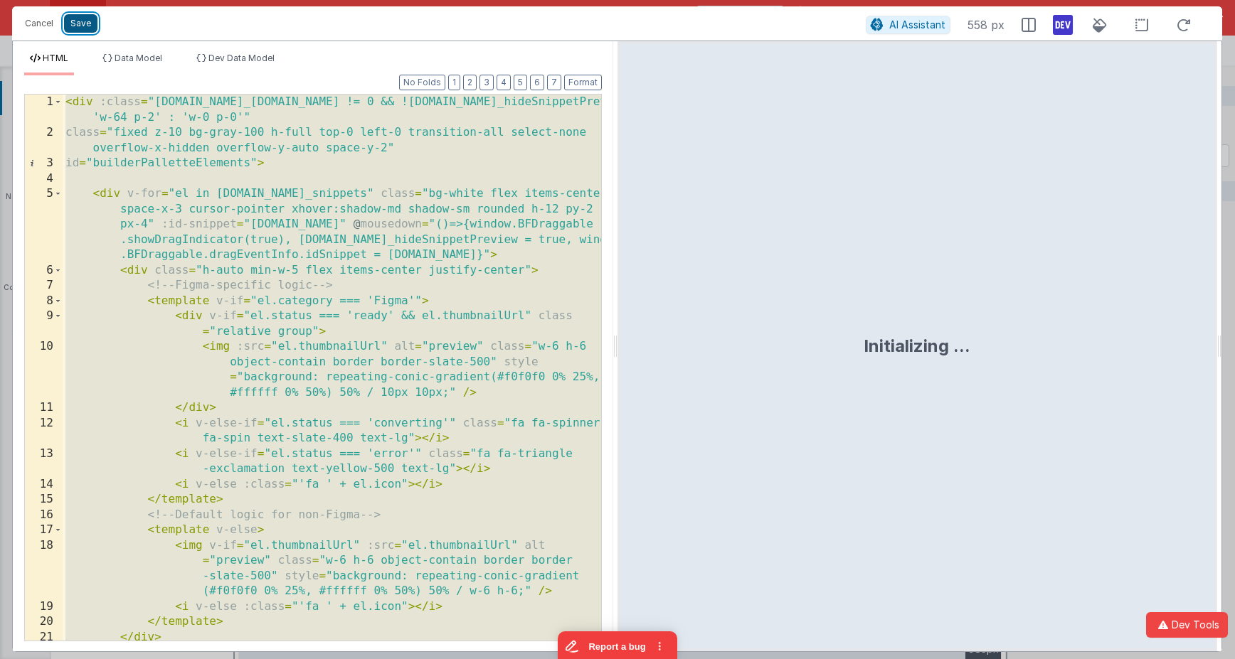
click at [84, 19] on button "Save" at bounding box center [80, 23] width 33 height 18
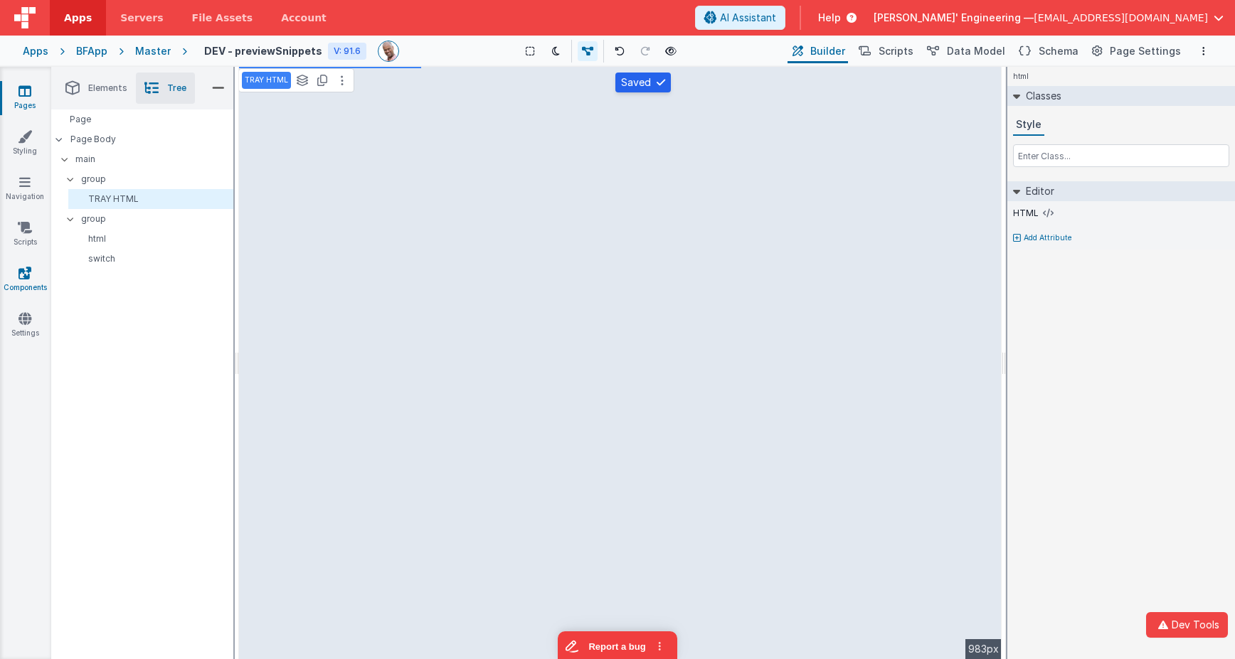
click at [29, 275] on icon at bounding box center [24, 273] width 13 height 14
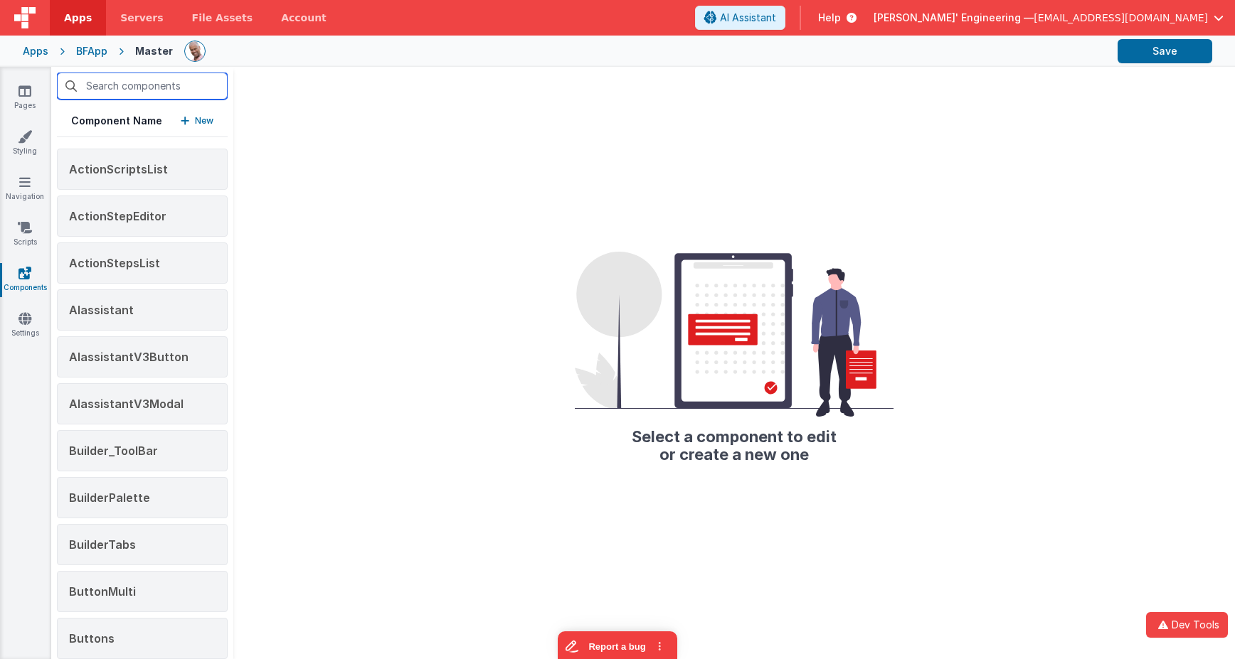
click at [141, 93] on input "text" at bounding box center [142, 86] width 171 height 27
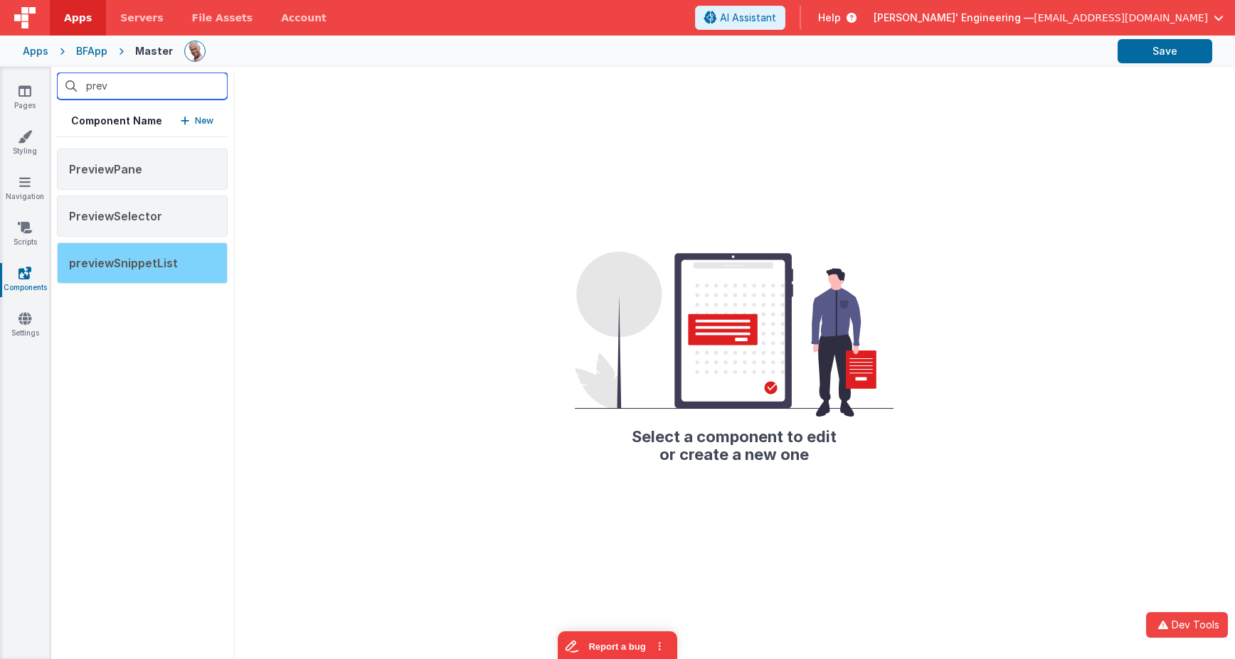
type input "prev"
click at [164, 266] on span "previewSnippetList" at bounding box center [123, 263] width 109 height 14
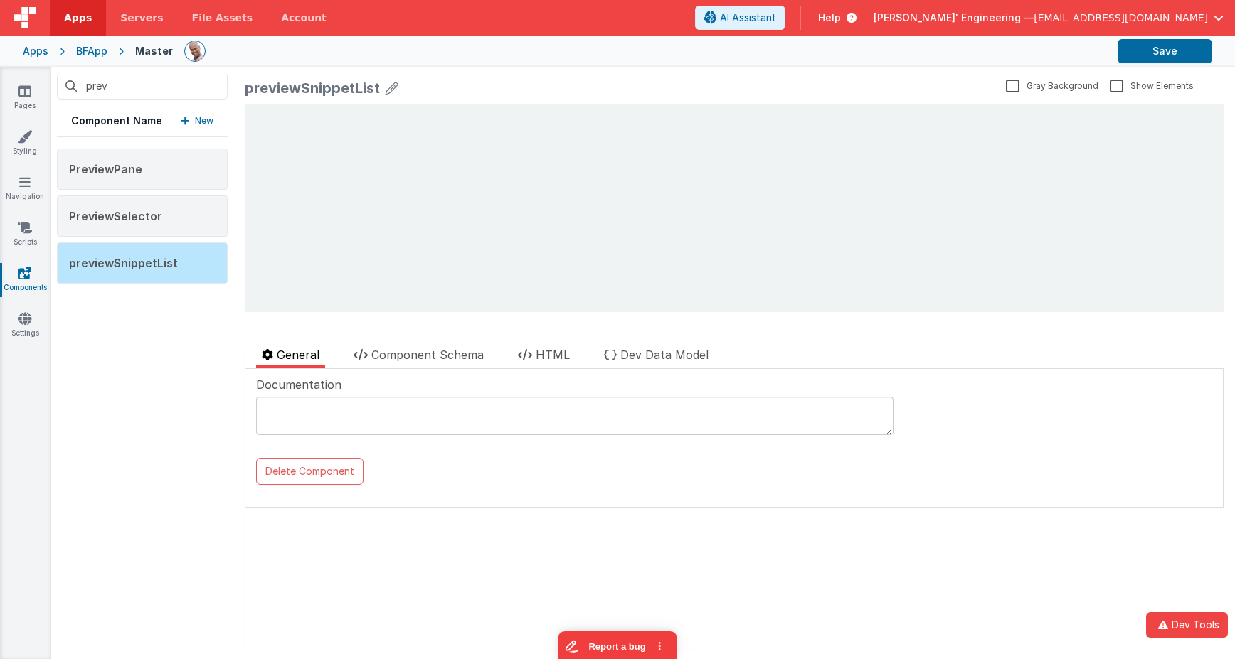
click at [356, 403] on textarea at bounding box center [574, 416] width 637 height 38
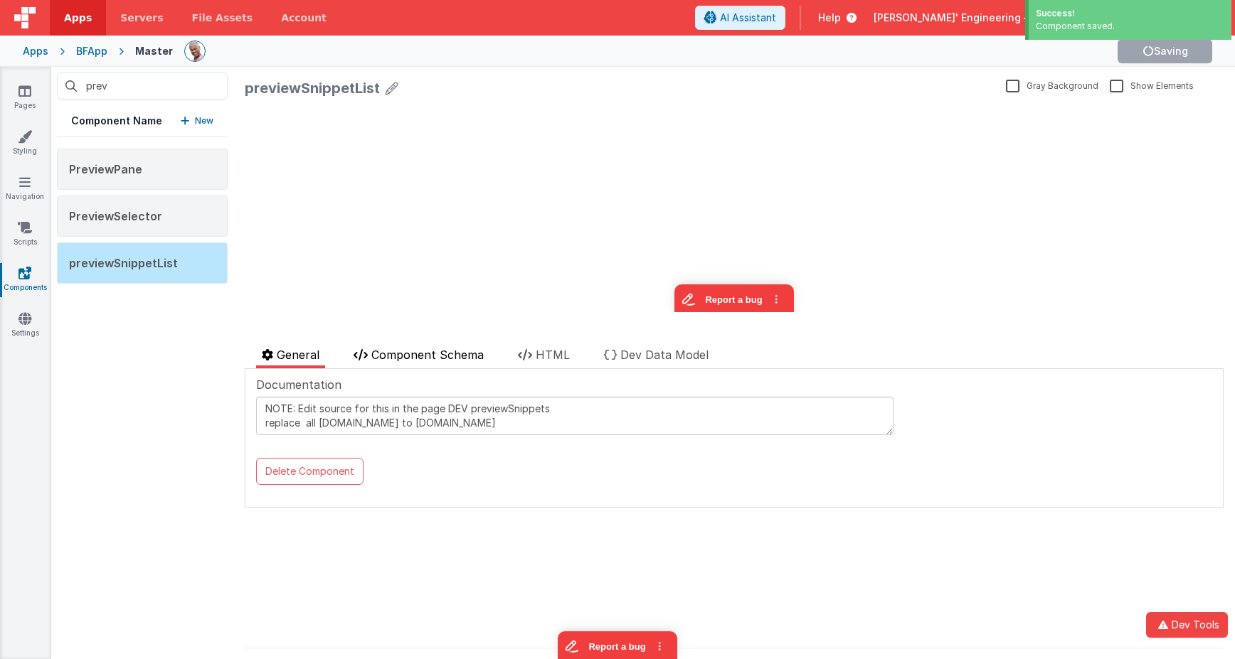
type textarea "NOTE: Edit source for this in the page DEV previewSnippets replace all [DOMAIN_…"
click at [453, 351] on span "Component Schema" at bounding box center [427, 355] width 112 height 14
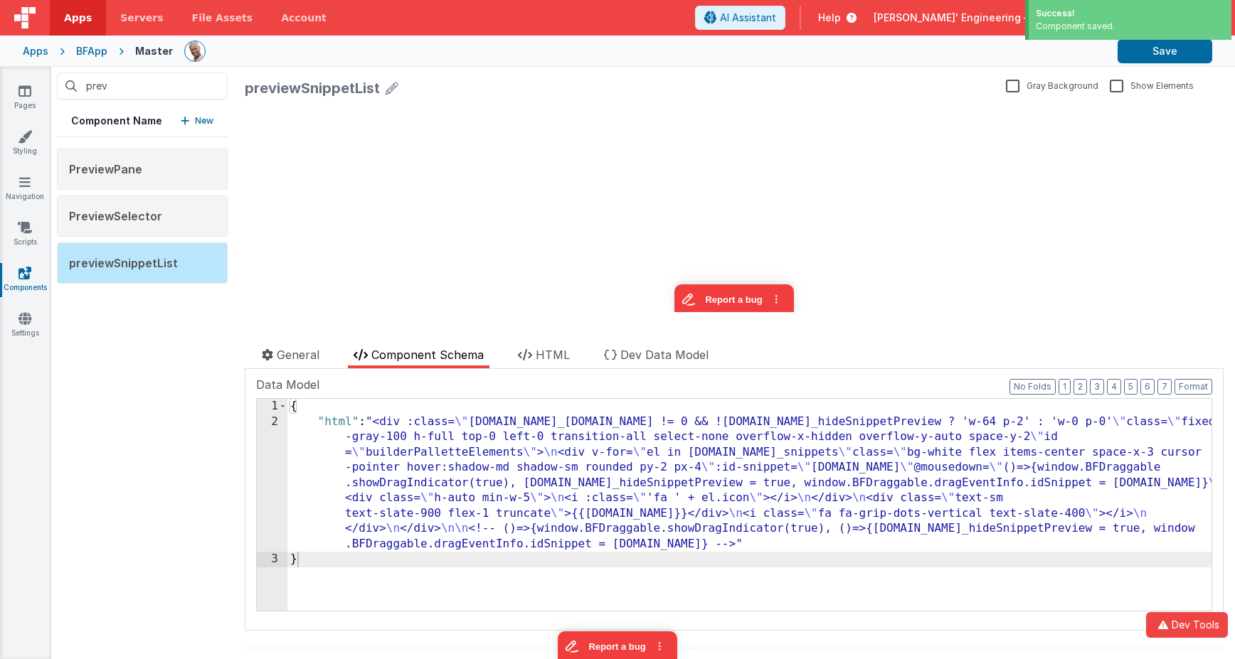
click at [257, 440] on div "2" at bounding box center [272, 484] width 31 height 138
click at [265, 439] on div "2" at bounding box center [272, 484] width 31 height 138
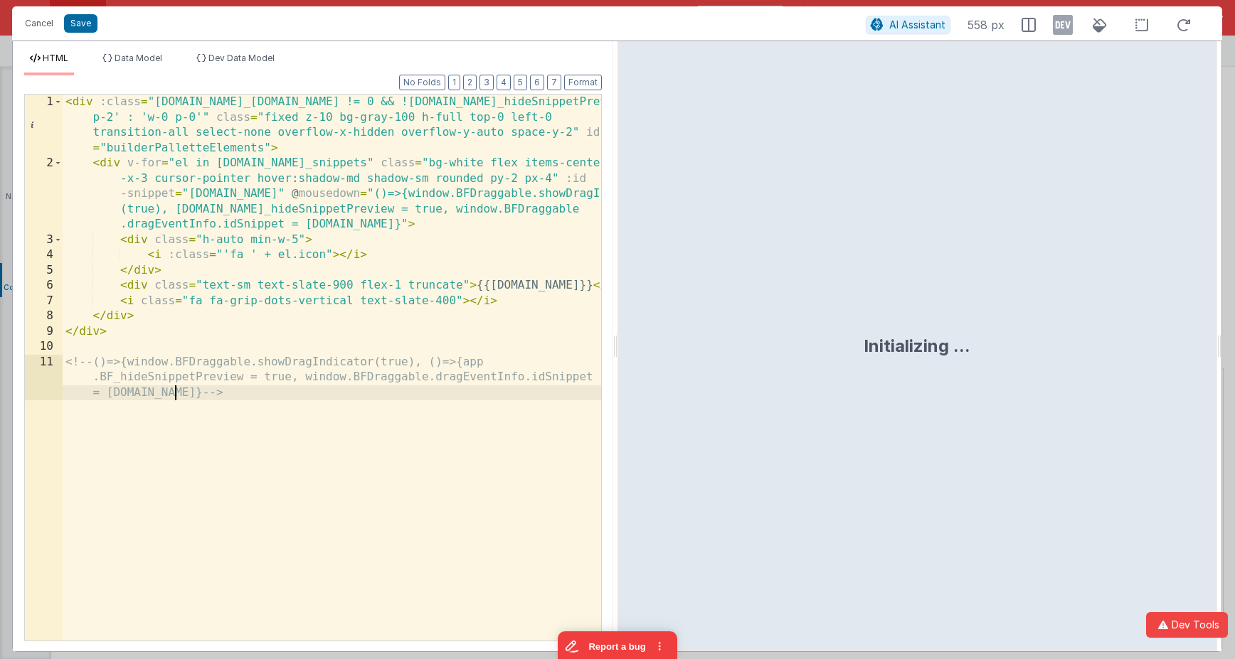
click at [265, 439] on div "< div :class = "[DOMAIN_NAME]_[DOMAIN_NAME] != 0 && ![DOMAIN_NAME]_hideSnippetP…" at bounding box center [332, 422] width 538 height 654
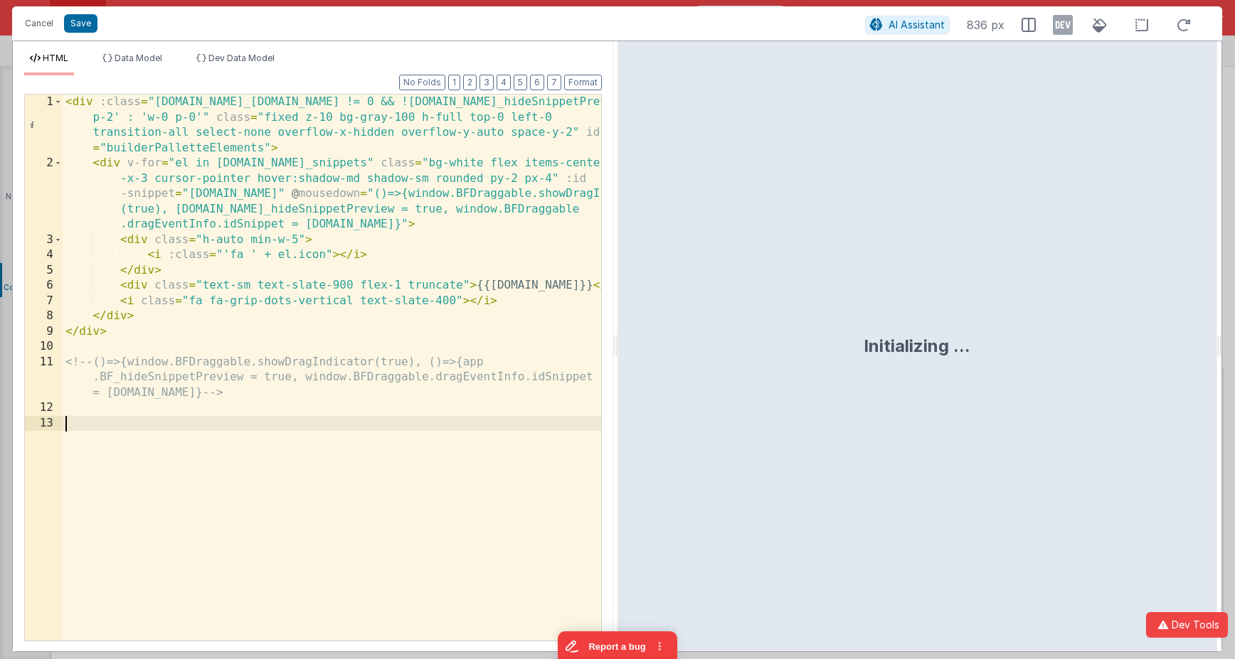
scroll to position [401, 0]
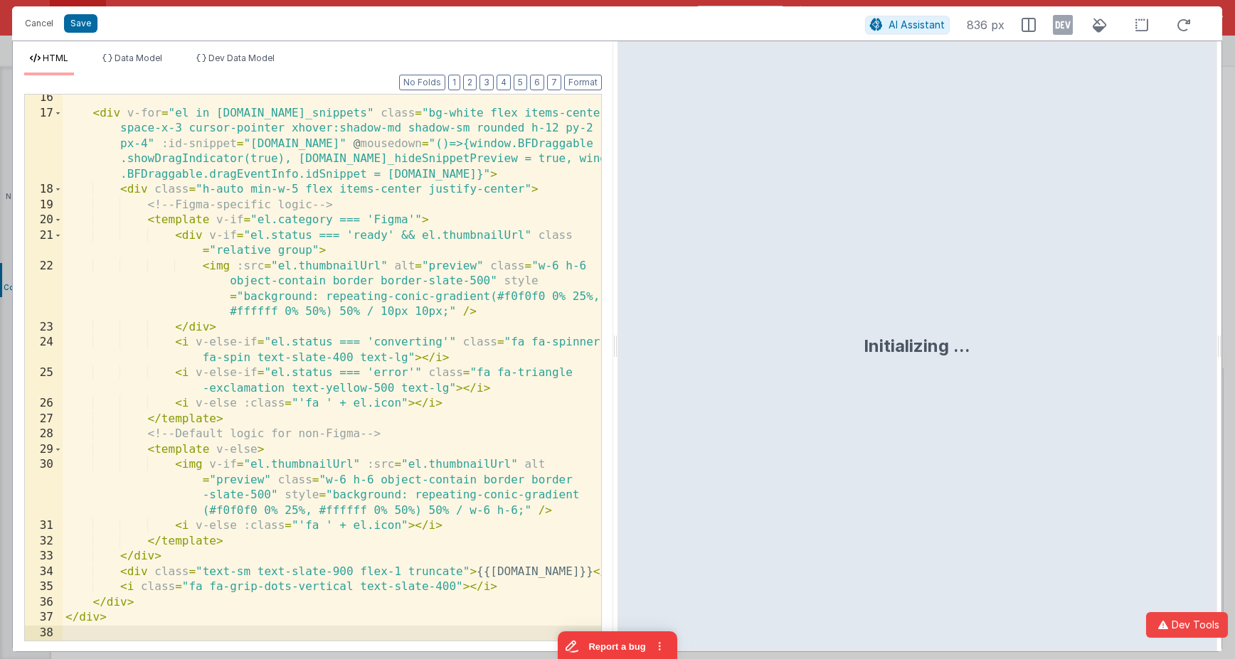
click at [253, 173] on div "< div v-for = "el in [DOMAIN_NAME]_snippets" class = "bg-white flex items-cente…" at bounding box center [332, 378] width 538 height 577
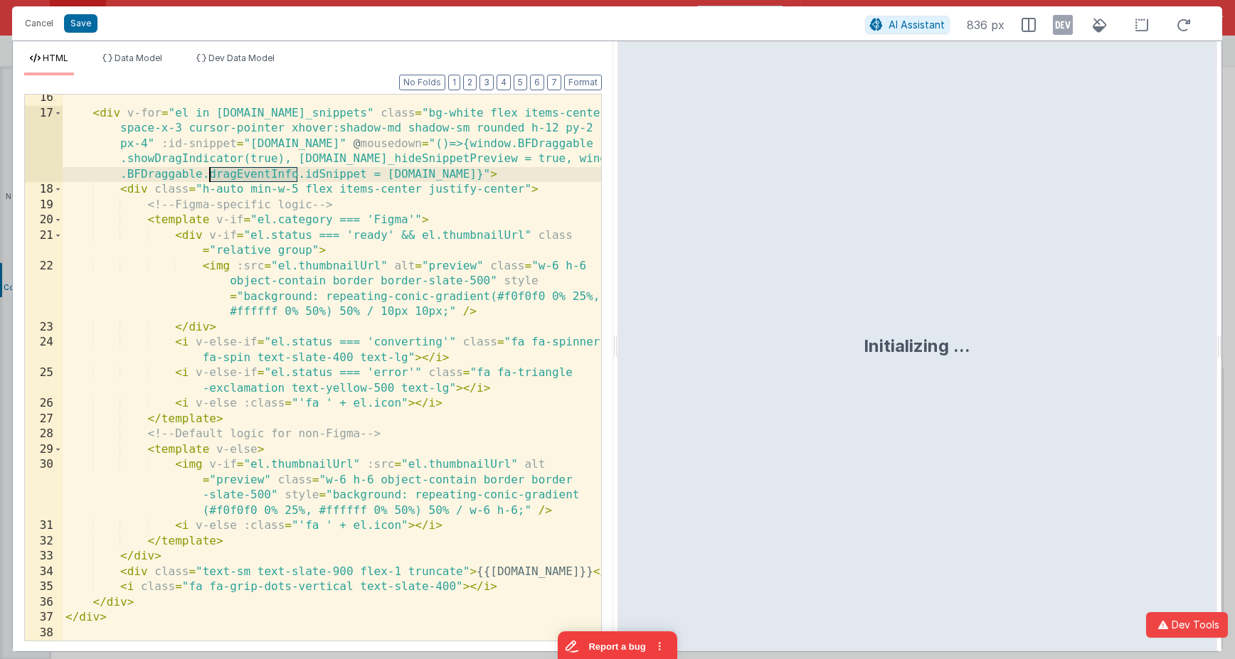
click at [253, 173] on div "< div v-for = "el in [DOMAIN_NAME]_snippets" class = "bg-white flex items-cente…" at bounding box center [332, 378] width 538 height 577
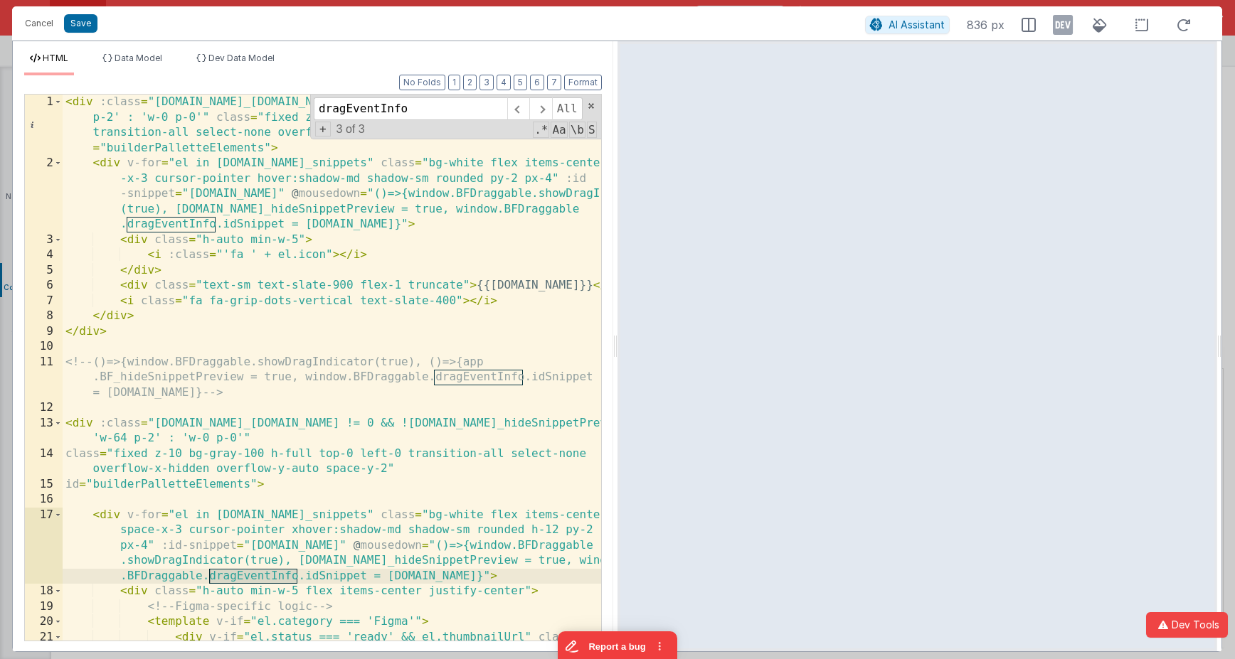
scroll to position [0, 0]
click at [348, 344] on div "< div :class = "[DOMAIN_NAME]_[DOMAIN_NAME] != 0 && ![DOMAIN_NAME]_hideSnippetP…" at bounding box center [332, 414] width 538 height 638
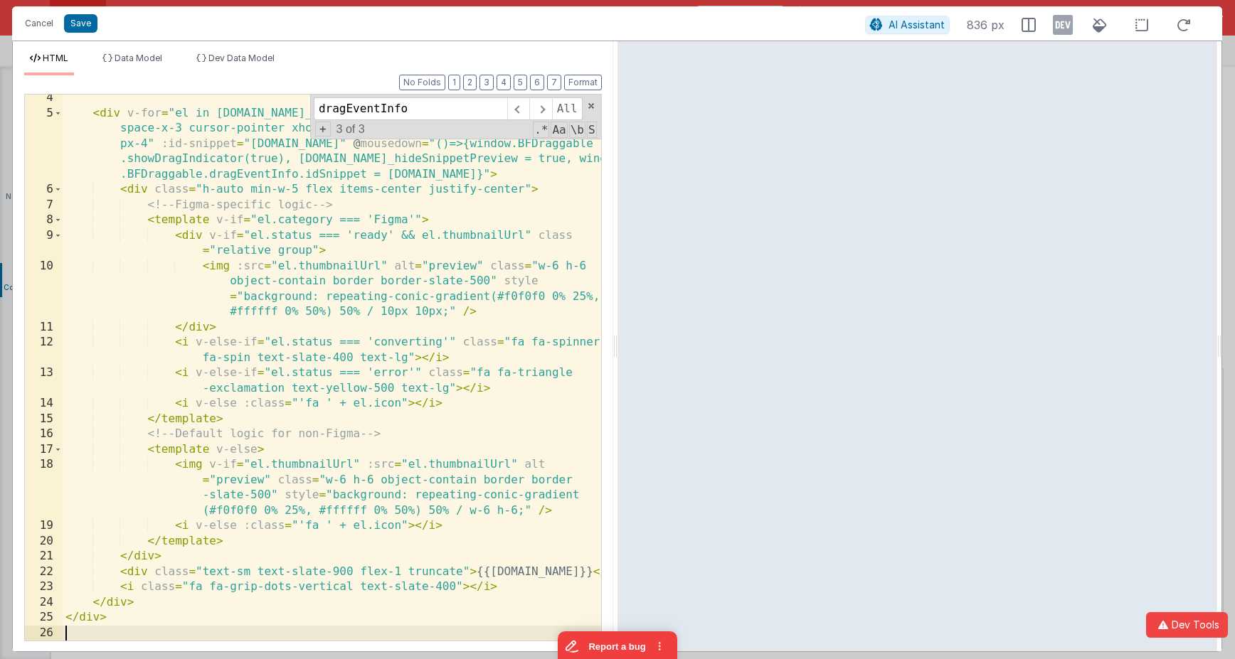
scroll to position [80, 0]
drag, startPoint x: 347, startPoint y: 100, endPoint x: 243, endPoint y: 96, distance: 103.9
click at [243, 96] on div "< div v-for = "el in [DOMAIN_NAME]_snippets" class = "bg-white flex items-cente…" at bounding box center [332, 368] width 538 height 546
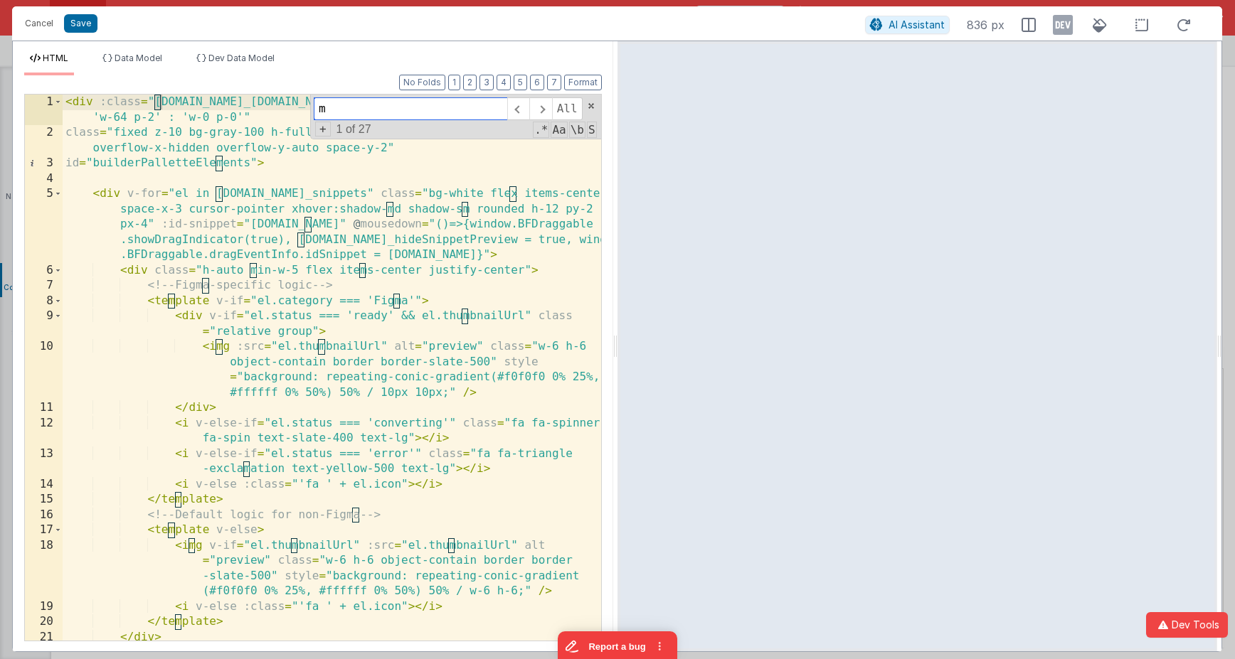
scroll to position [0, 0]
type input "model."
click at [319, 130] on span "+" at bounding box center [323, 129] width 16 height 15
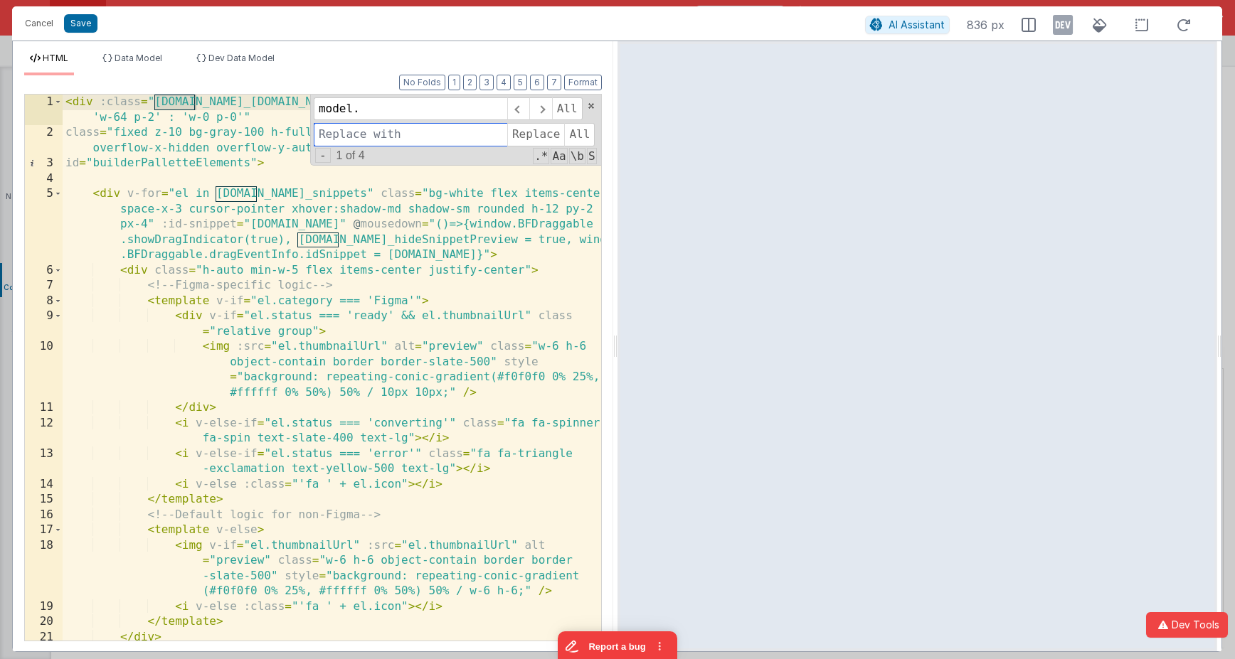
click at [334, 129] on input at bounding box center [410, 134] width 193 height 23
type input "app."
click at [575, 132] on span "All" at bounding box center [579, 134] width 31 height 23
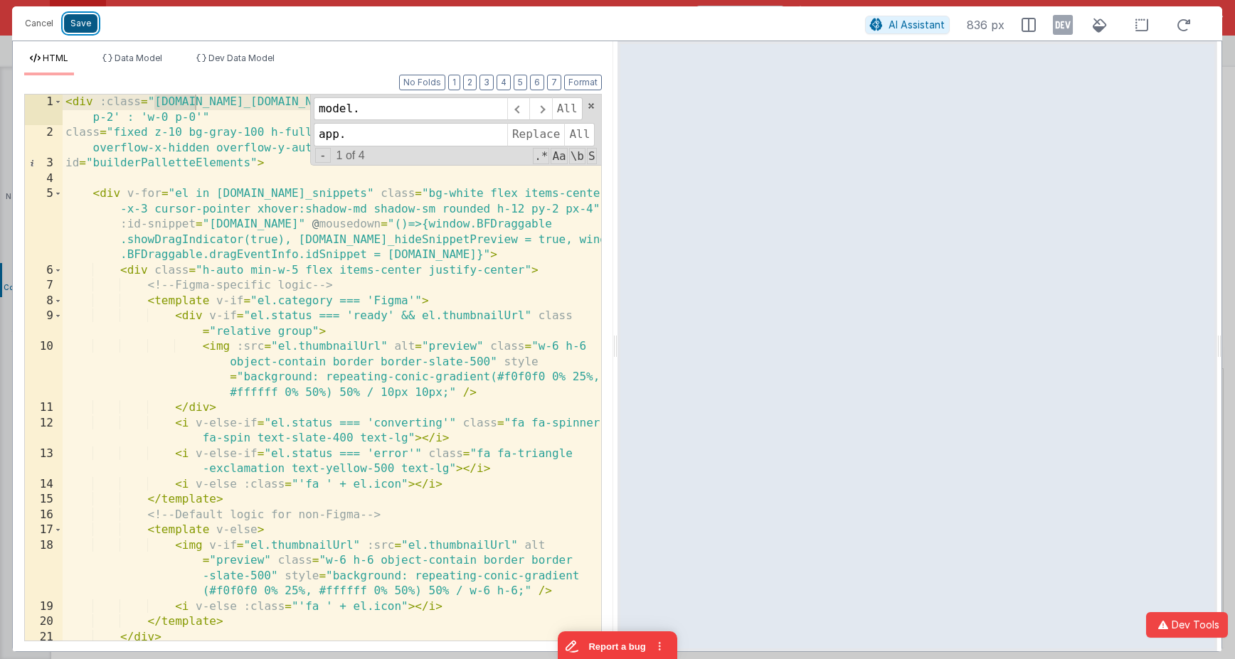
click at [81, 28] on button "Save" at bounding box center [80, 23] width 33 height 18
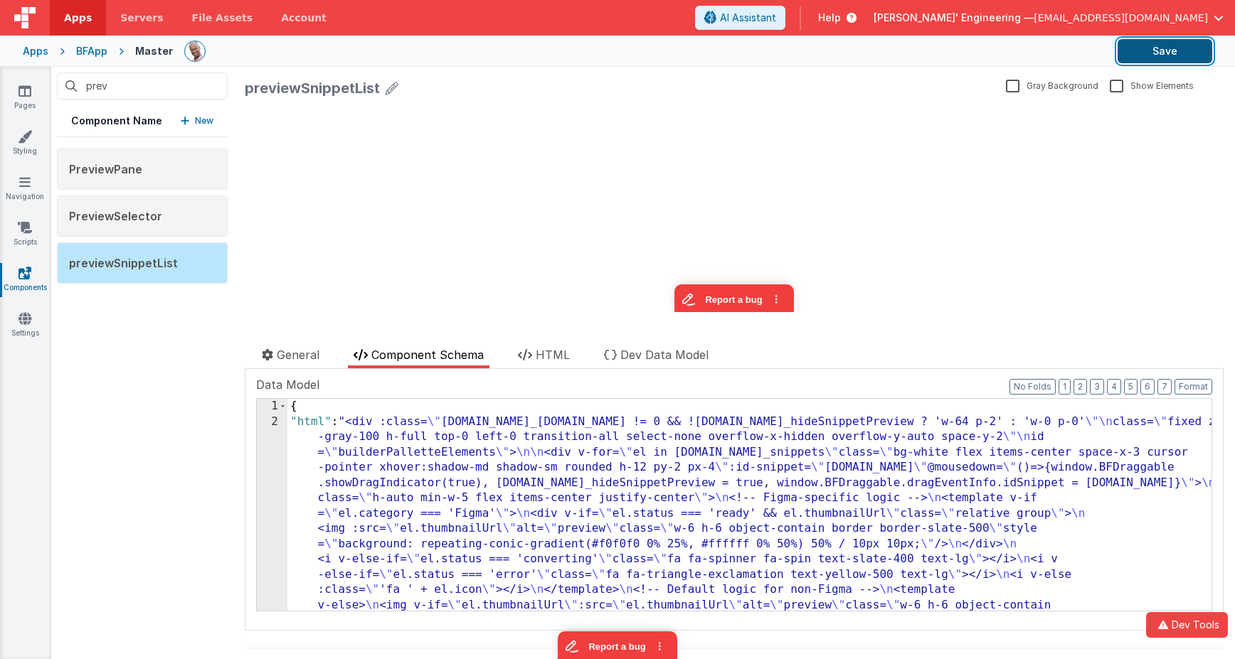
click at [1144, 53] on button "Save" at bounding box center [1165, 51] width 95 height 24
